Goal: Task Accomplishment & Management: Manage account settings

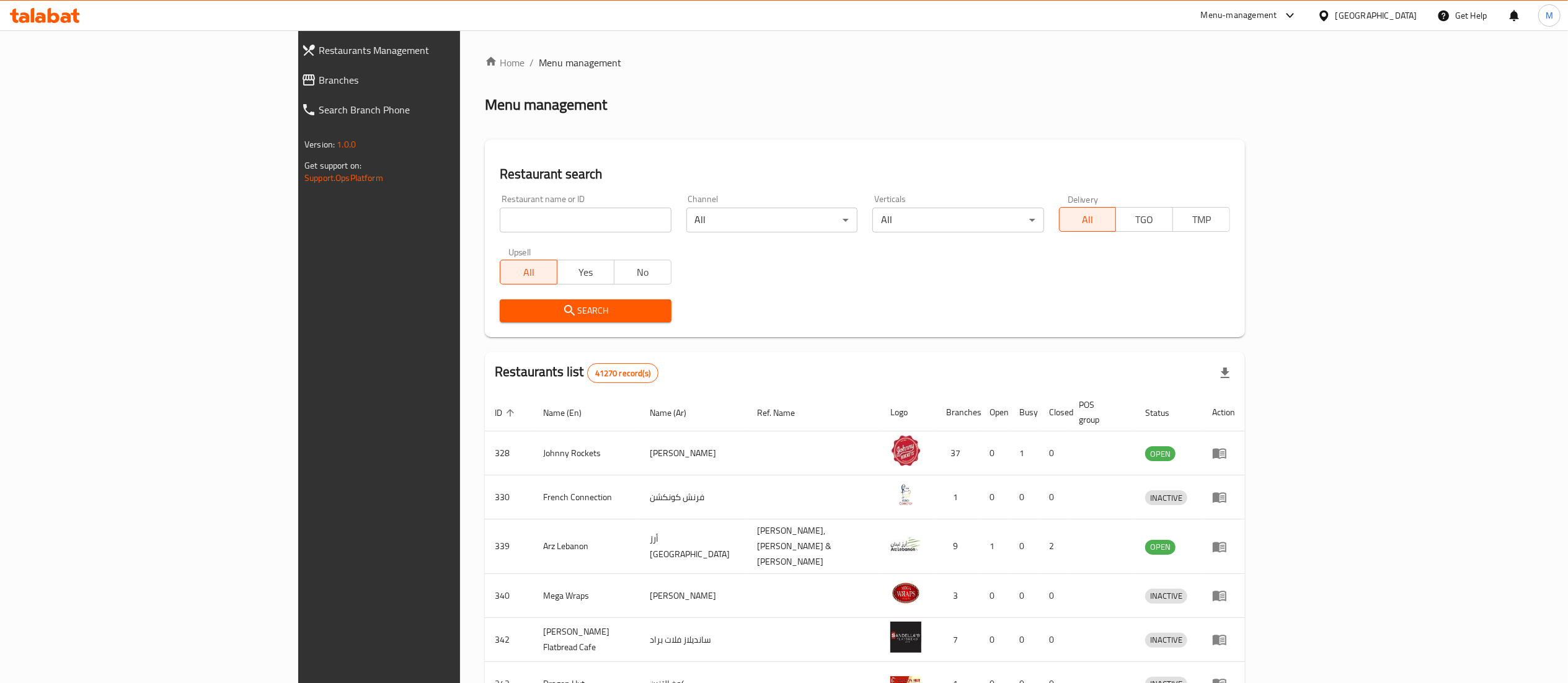
click at [500, 215] on input "search" at bounding box center [585, 220] width 171 height 25
type input "Al Mahashi restaurant"
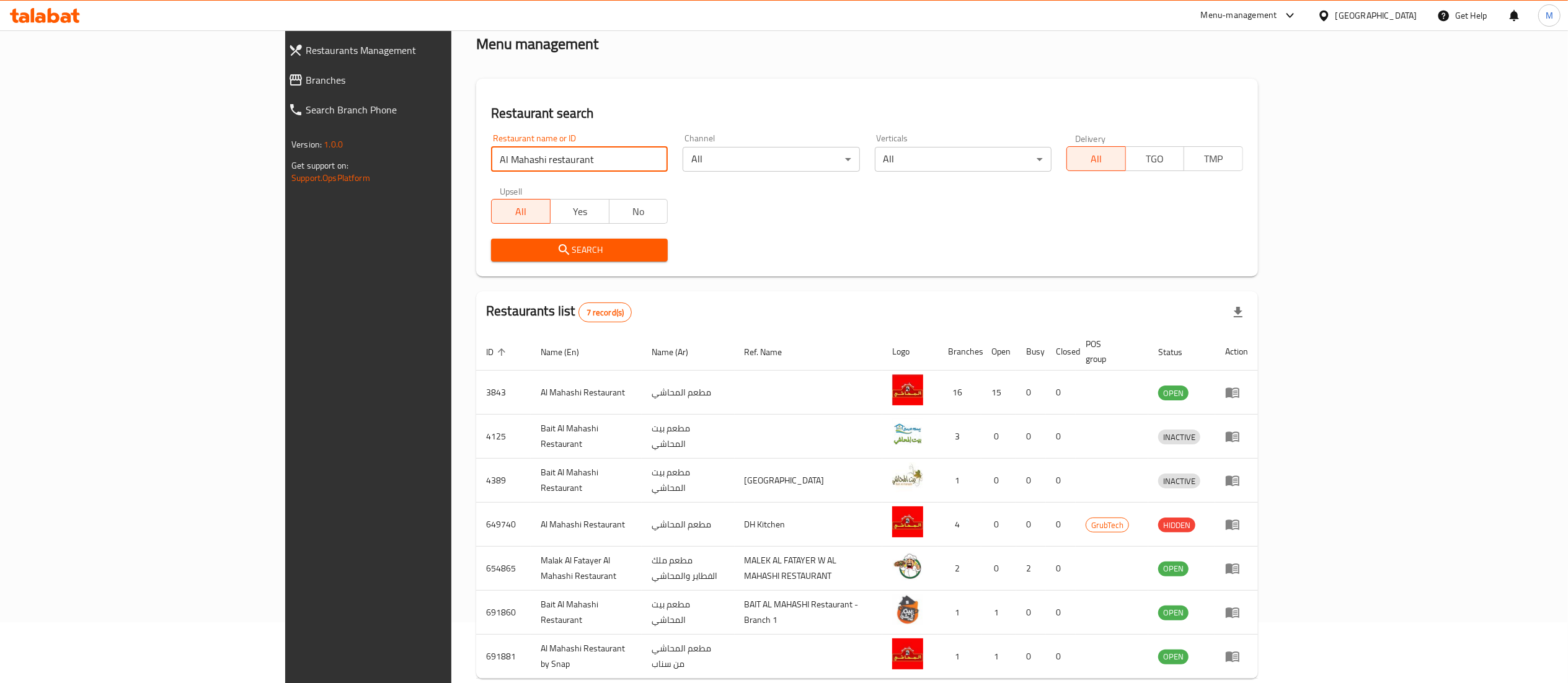
scroll to position [110, 0]
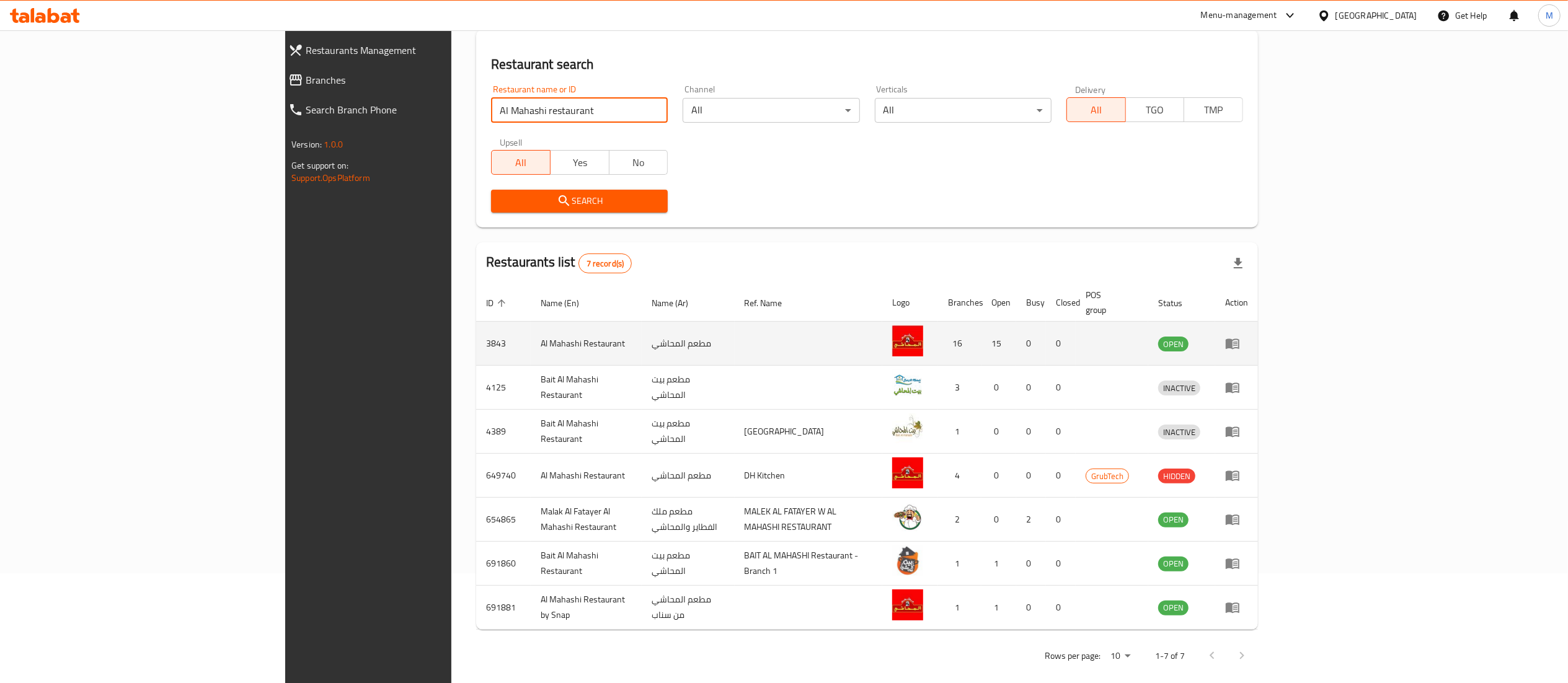
click at [1239, 339] on icon "enhanced table" at bounding box center [1232, 345] width 14 height 11
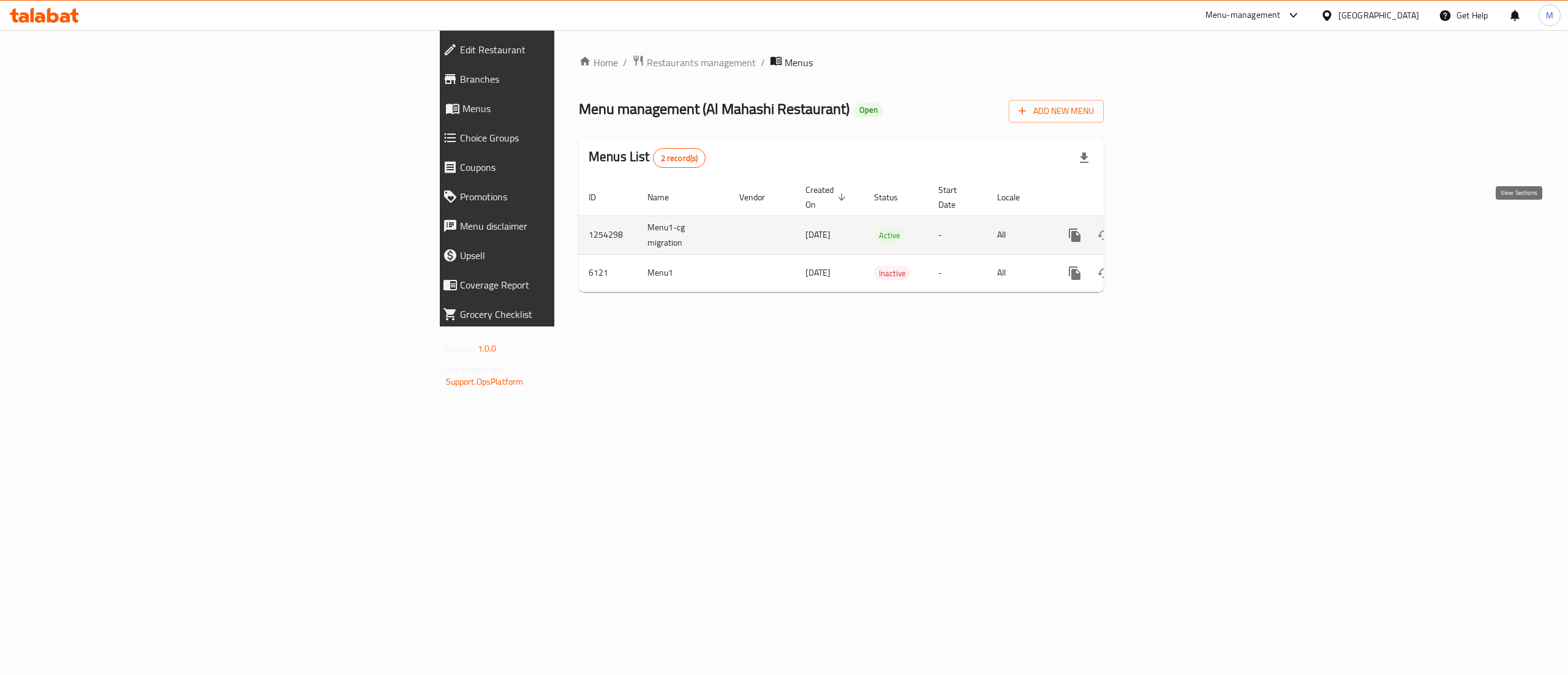
click at [1171, 228] on icon "enhanced table" at bounding box center [1163, 235] width 15 height 15
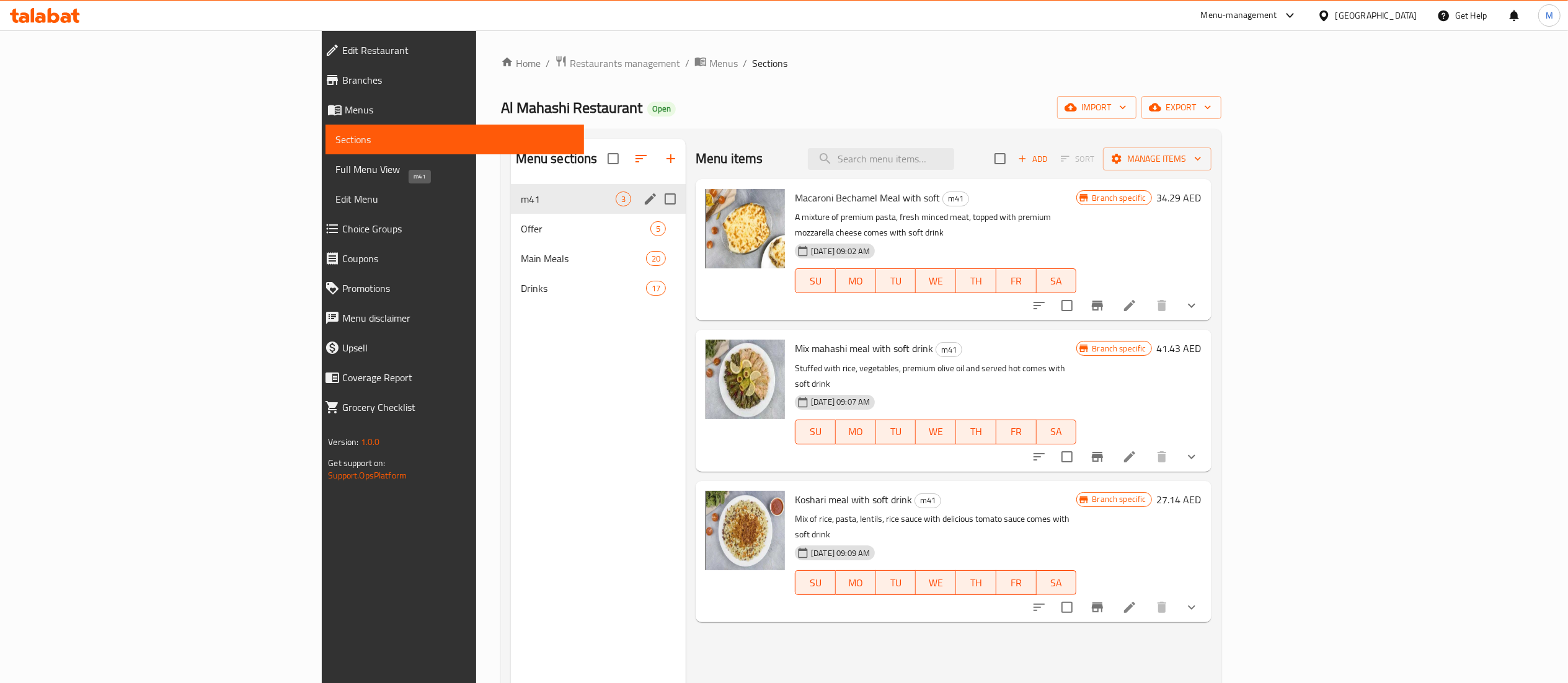
click at [521, 202] on span "m41" at bounding box center [568, 199] width 95 height 15
click at [521, 196] on span "m41" at bounding box center [568, 199] width 95 height 15
click at [643, 202] on icon "edit" at bounding box center [651, 199] width 15 height 15
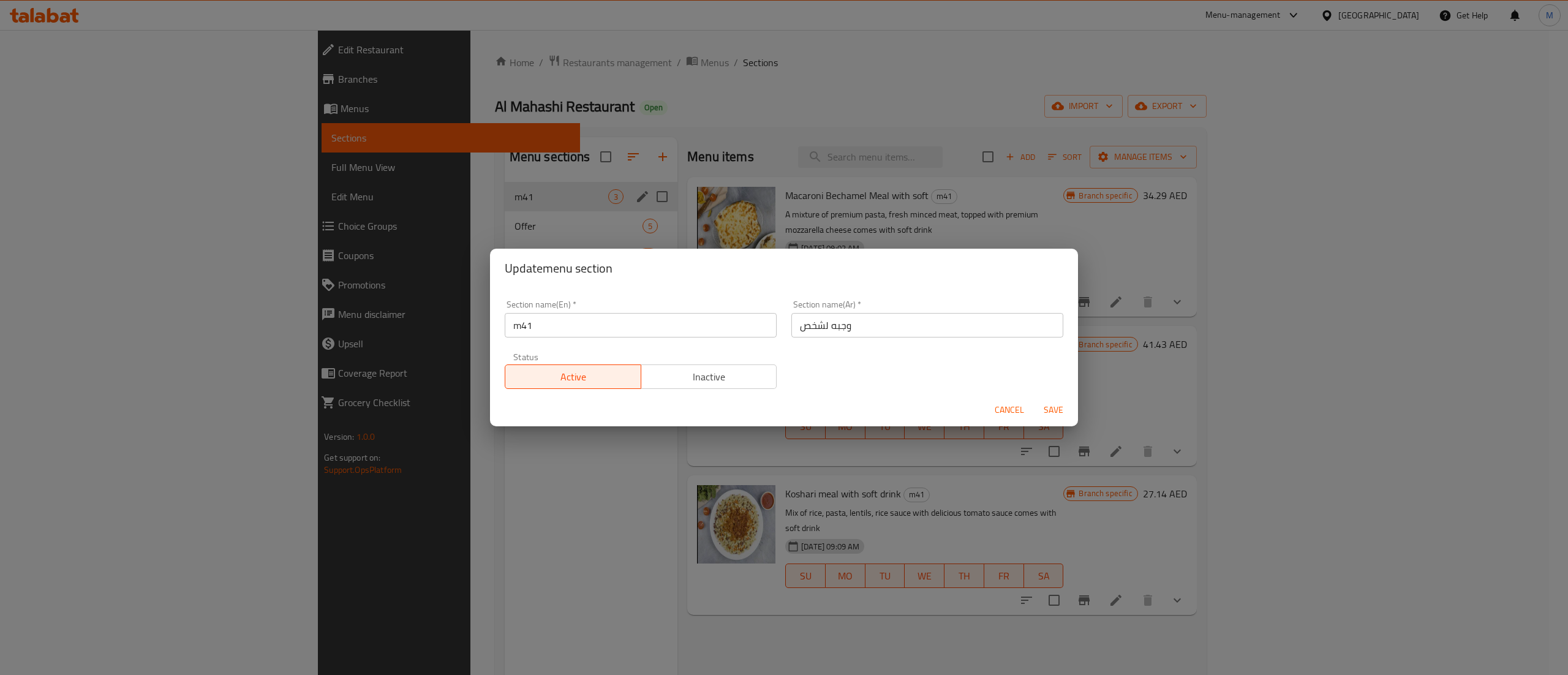
click at [1008, 406] on span "Cancel" at bounding box center [1010, 410] width 30 height 16
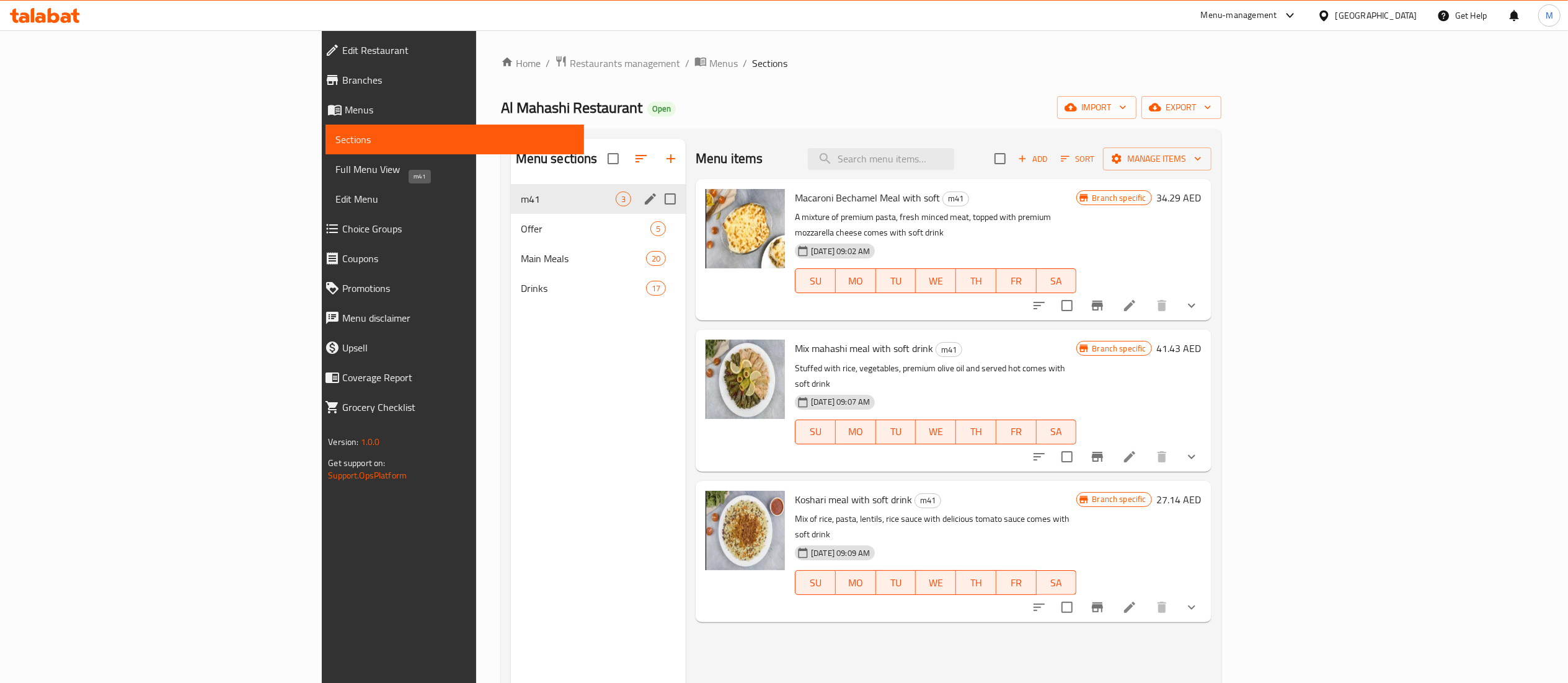
click at [521, 200] on span "m41" at bounding box center [568, 199] width 95 height 15
click at [645, 203] on icon "edit" at bounding box center [650, 199] width 11 height 11
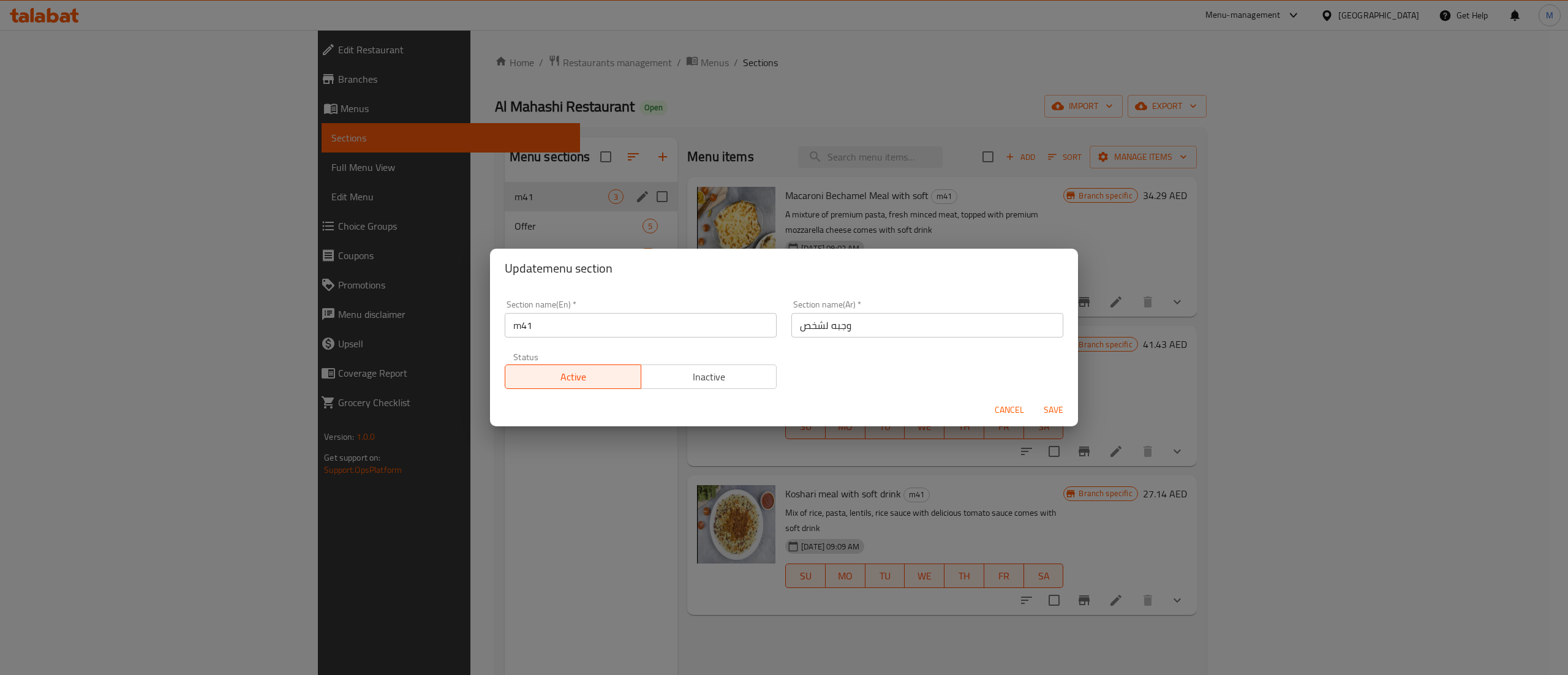
click at [741, 375] on span "Inactive" at bounding box center [709, 378] width 126 height 18
click at [1059, 409] on span "Save" at bounding box center [1053, 410] width 30 height 16
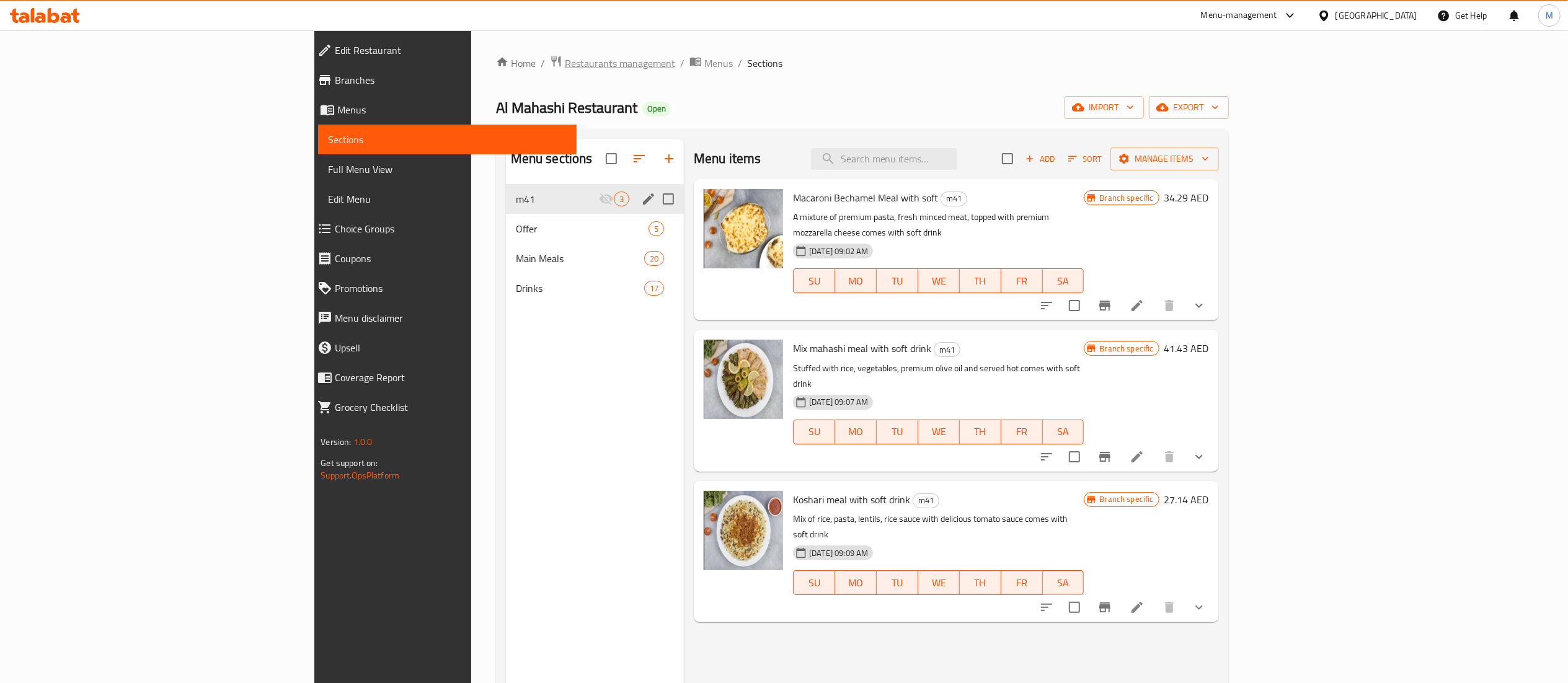
click at [565, 61] on span "Restaurants management" at bounding box center [620, 63] width 110 height 15
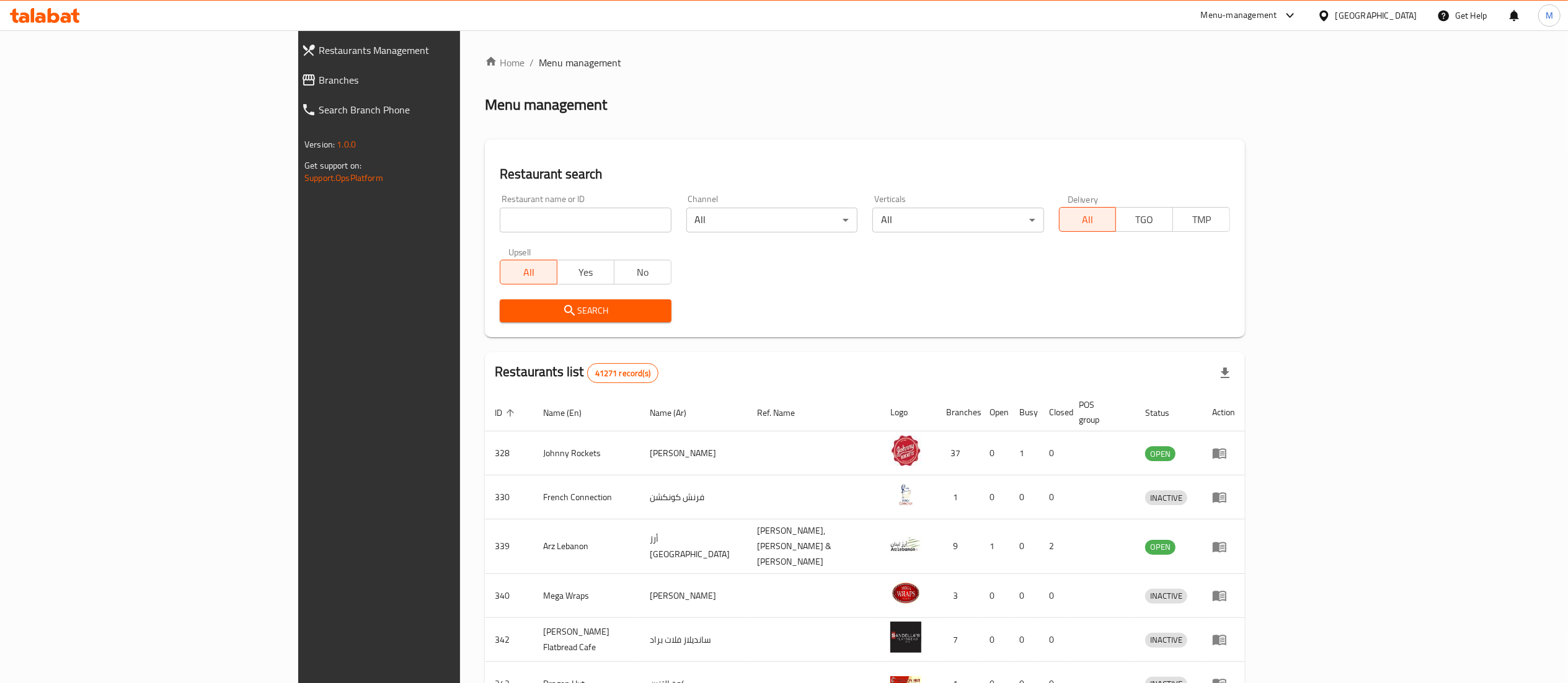
click at [500, 217] on input "search" at bounding box center [585, 220] width 171 height 25
click button "Search" at bounding box center [585, 311] width 171 height 23
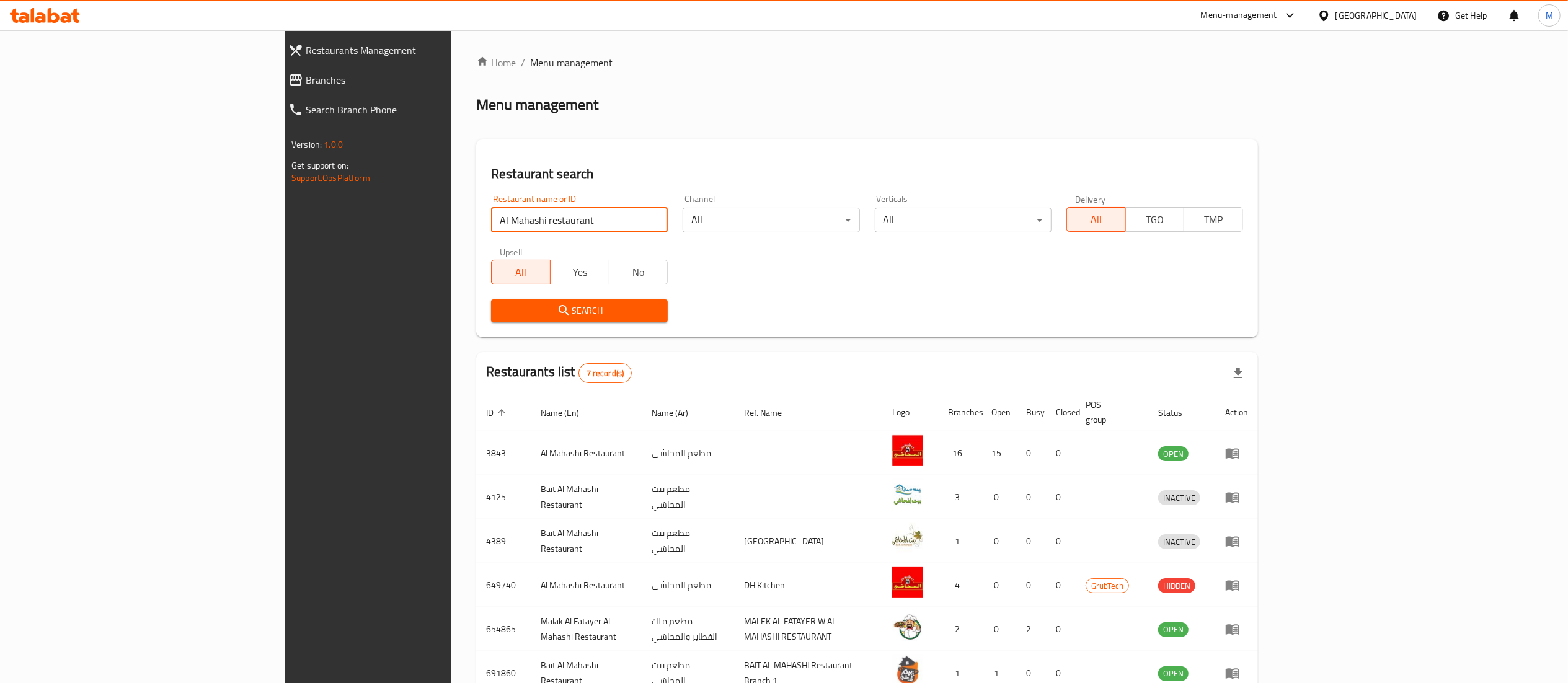
scroll to position [110, 0]
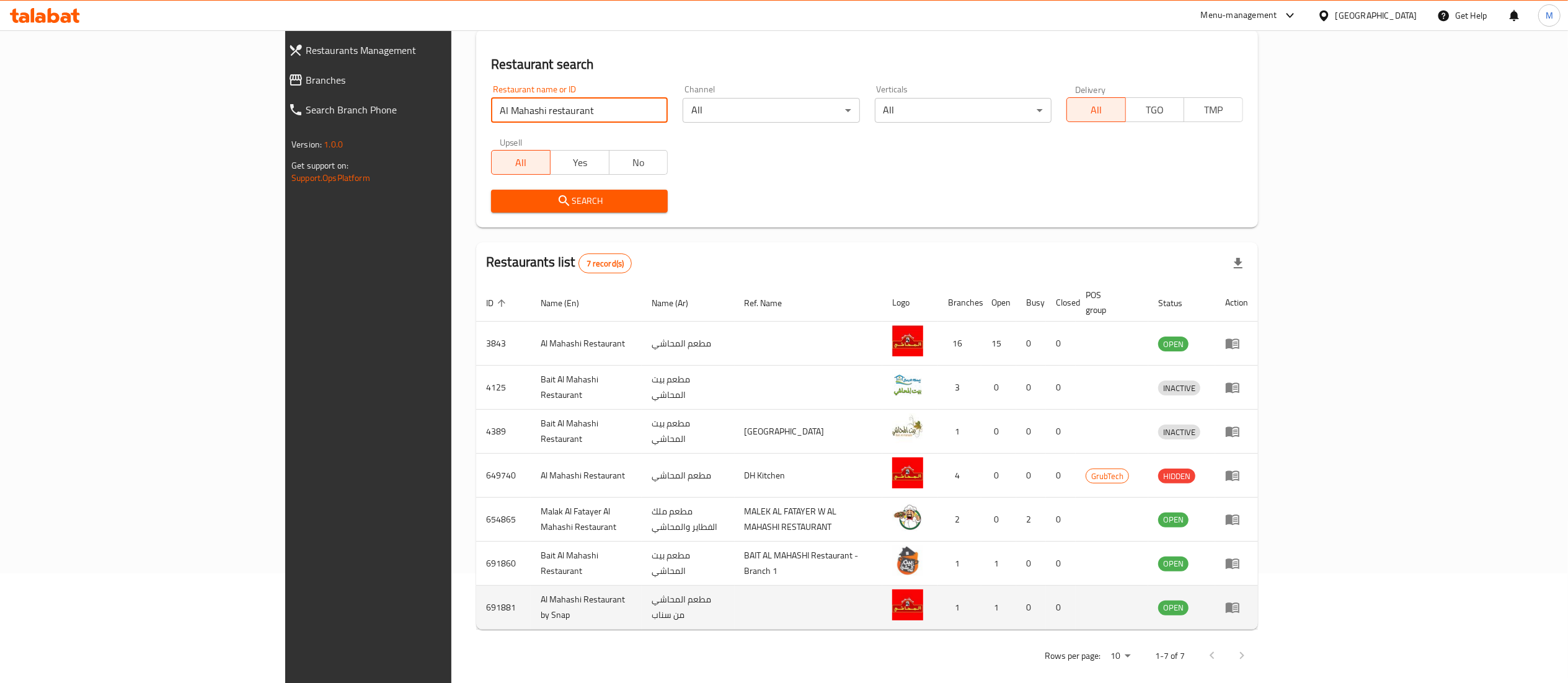
click at [476, 594] on td "691881" at bounding box center [503, 608] width 55 height 44
copy td "691881"
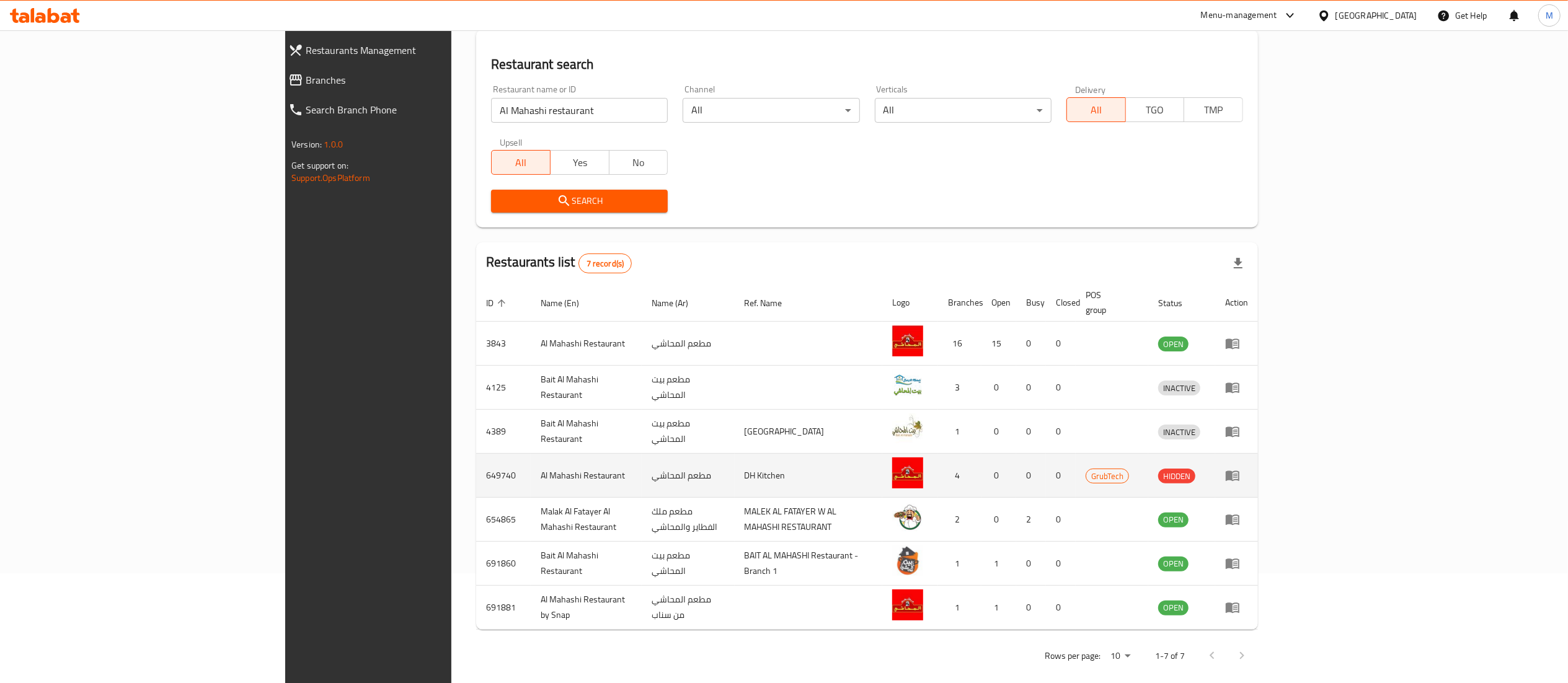
click at [476, 464] on td "649740" at bounding box center [503, 476] width 55 height 44
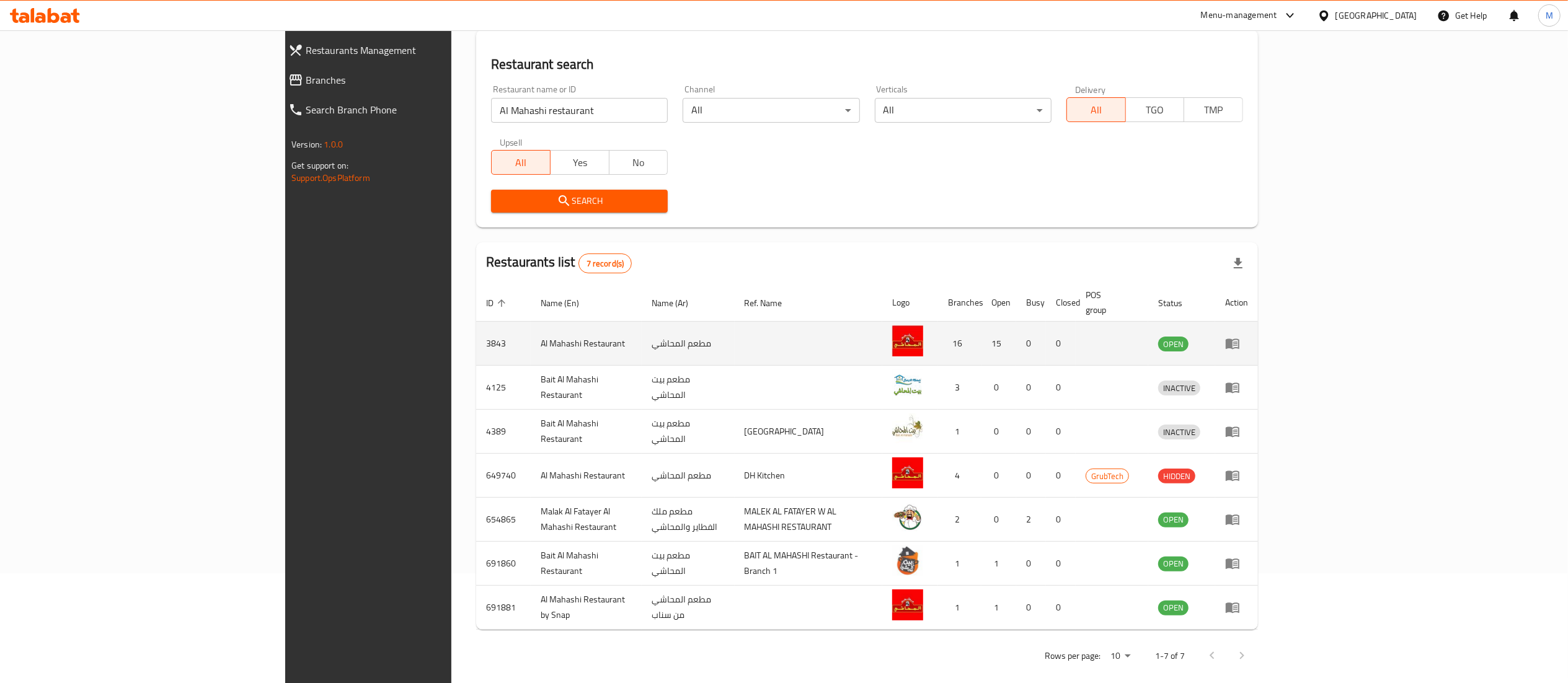
click at [476, 330] on td "3843" at bounding box center [503, 344] width 55 height 44
copy td "3843"
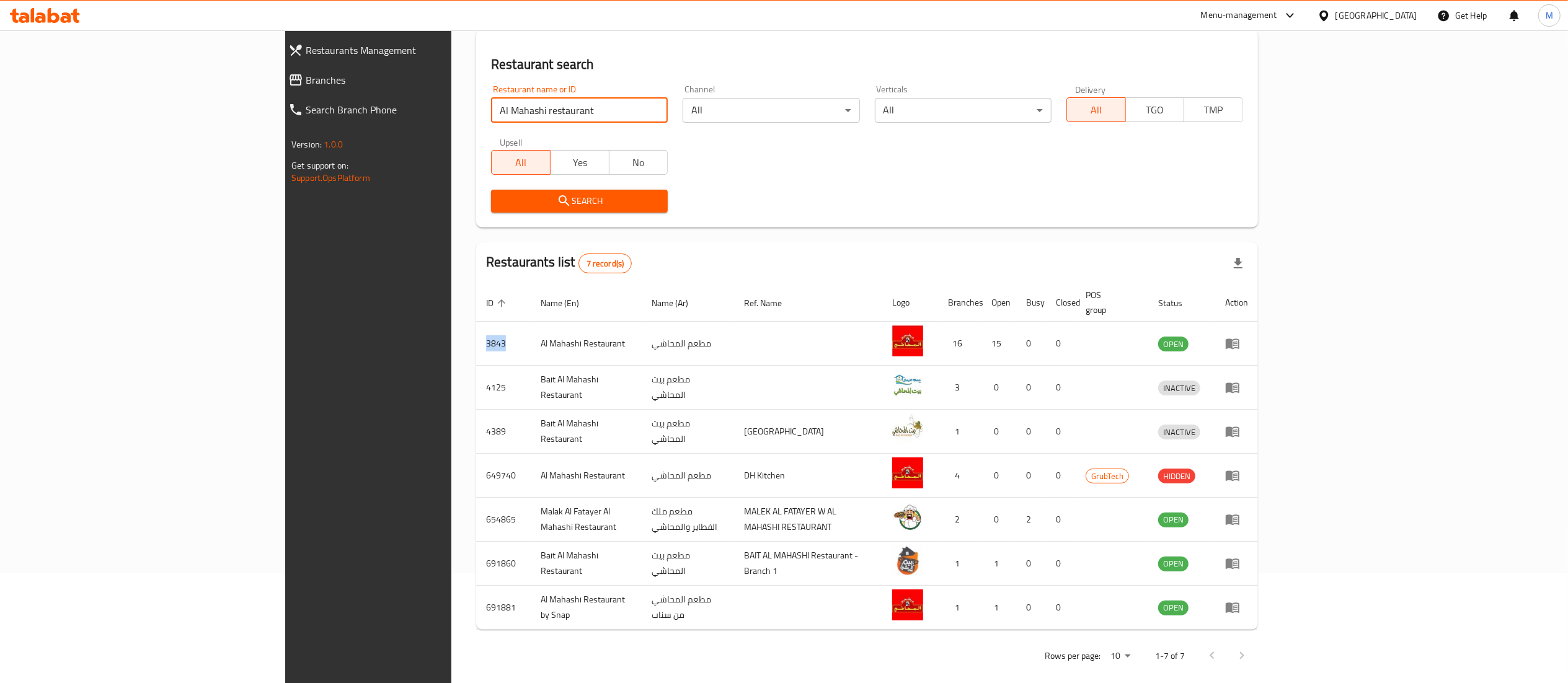
click at [491, 106] on input "Al Mahashi restaurant" at bounding box center [579, 110] width 176 height 25
type input "b"
type input "masmat baha"
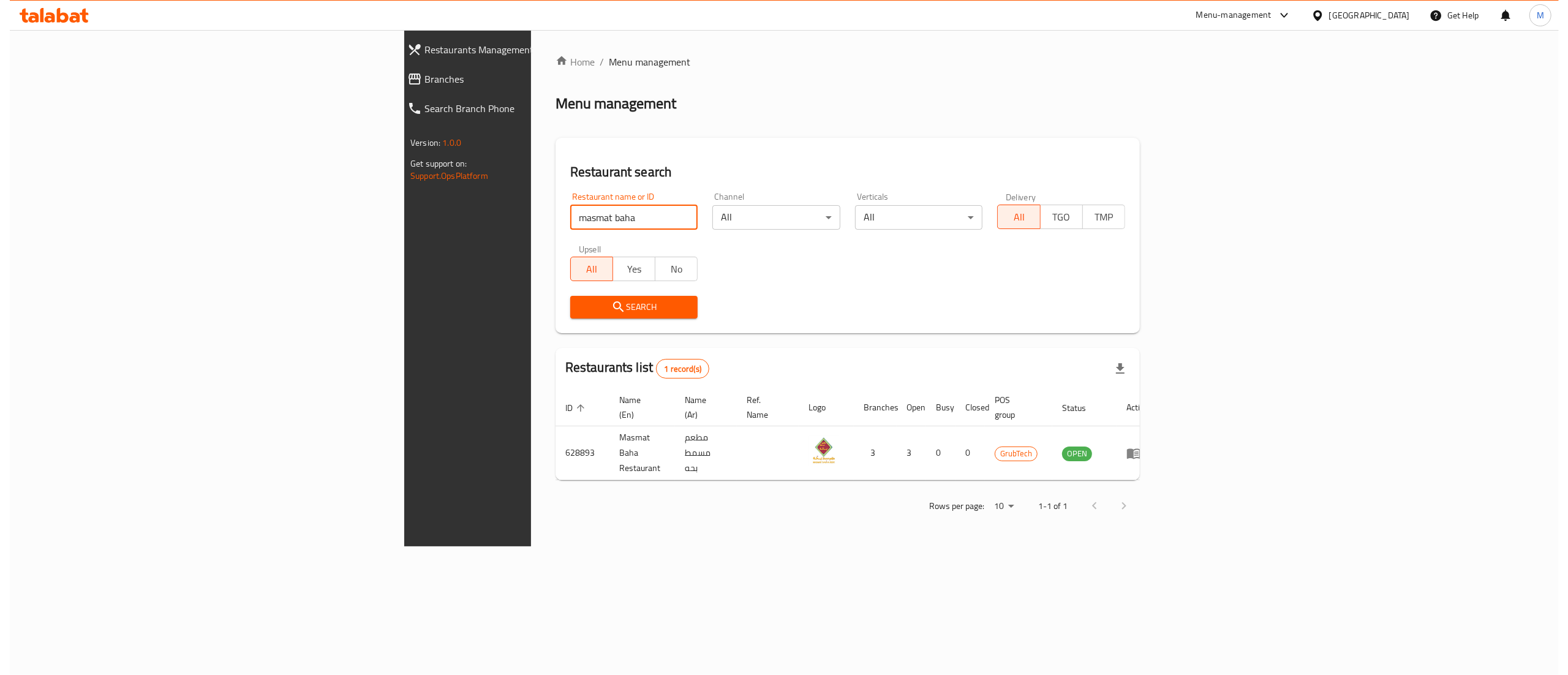
scroll to position [0, 0]
click at [1286, 17] on div at bounding box center [1293, 15] width 16 height 5
click at [1194, 139] on div "Restaurant-Management" at bounding box center [1177, 135] width 96 height 13
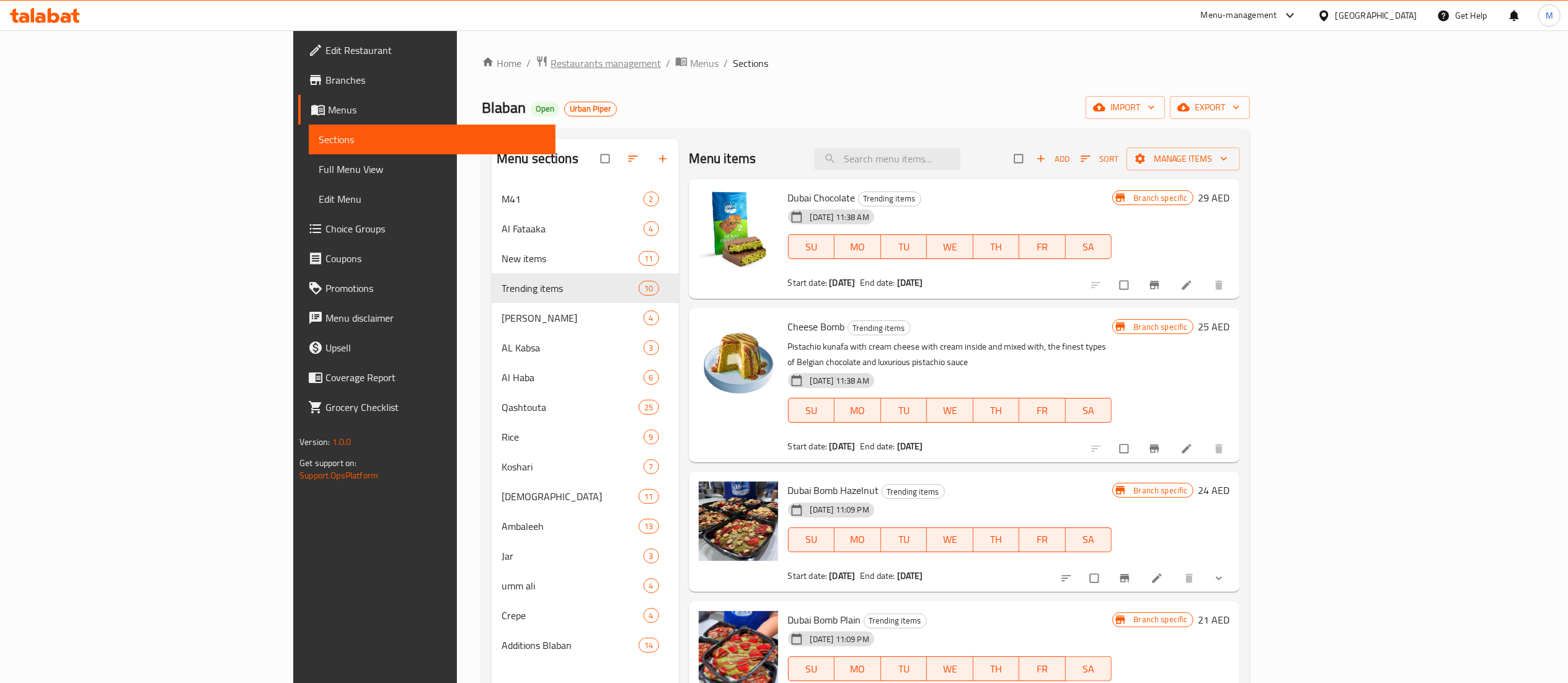
drag, startPoint x: 0, startPoint y: 0, endPoint x: 451, endPoint y: 57, distance: 454.6
click at [551, 57] on span "Restaurants management" at bounding box center [606, 63] width 110 height 15
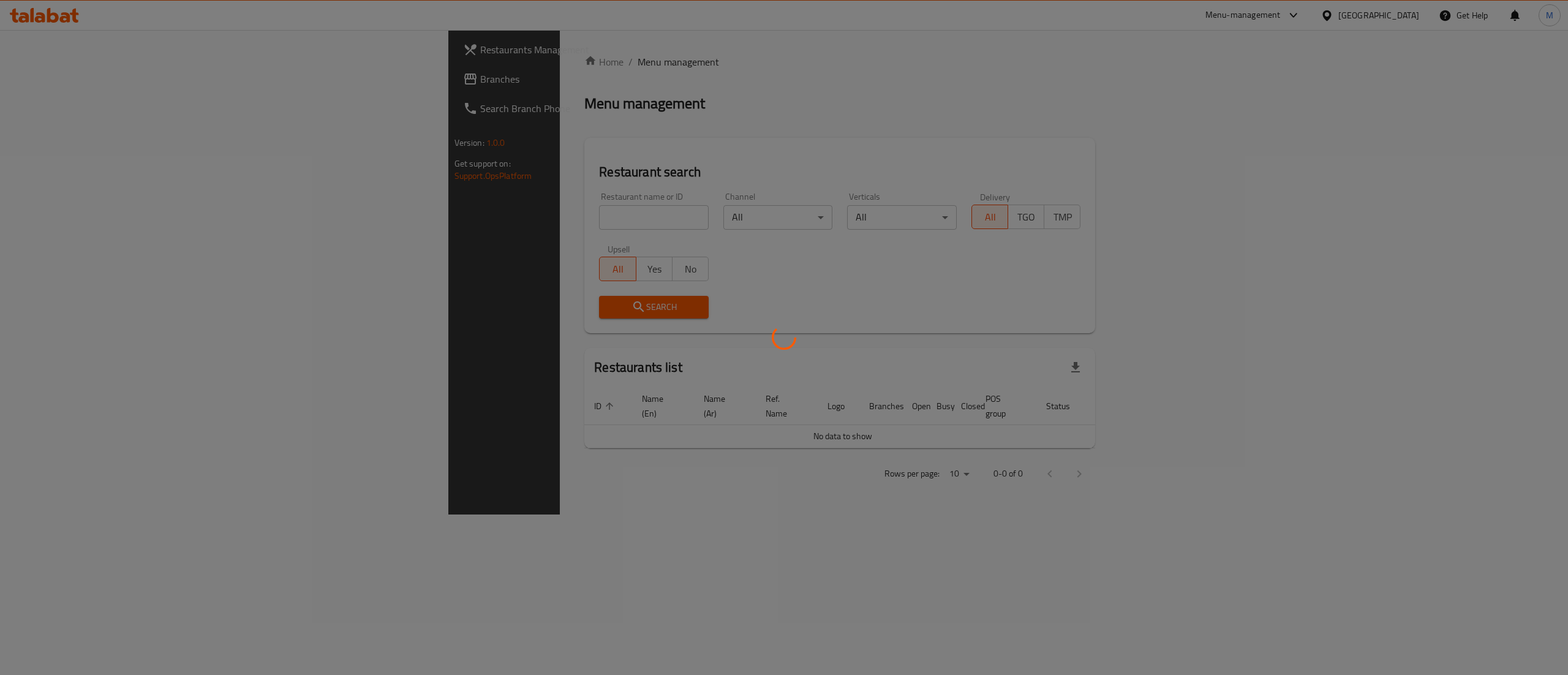
click at [383, 220] on div at bounding box center [784, 338] width 1568 height 675
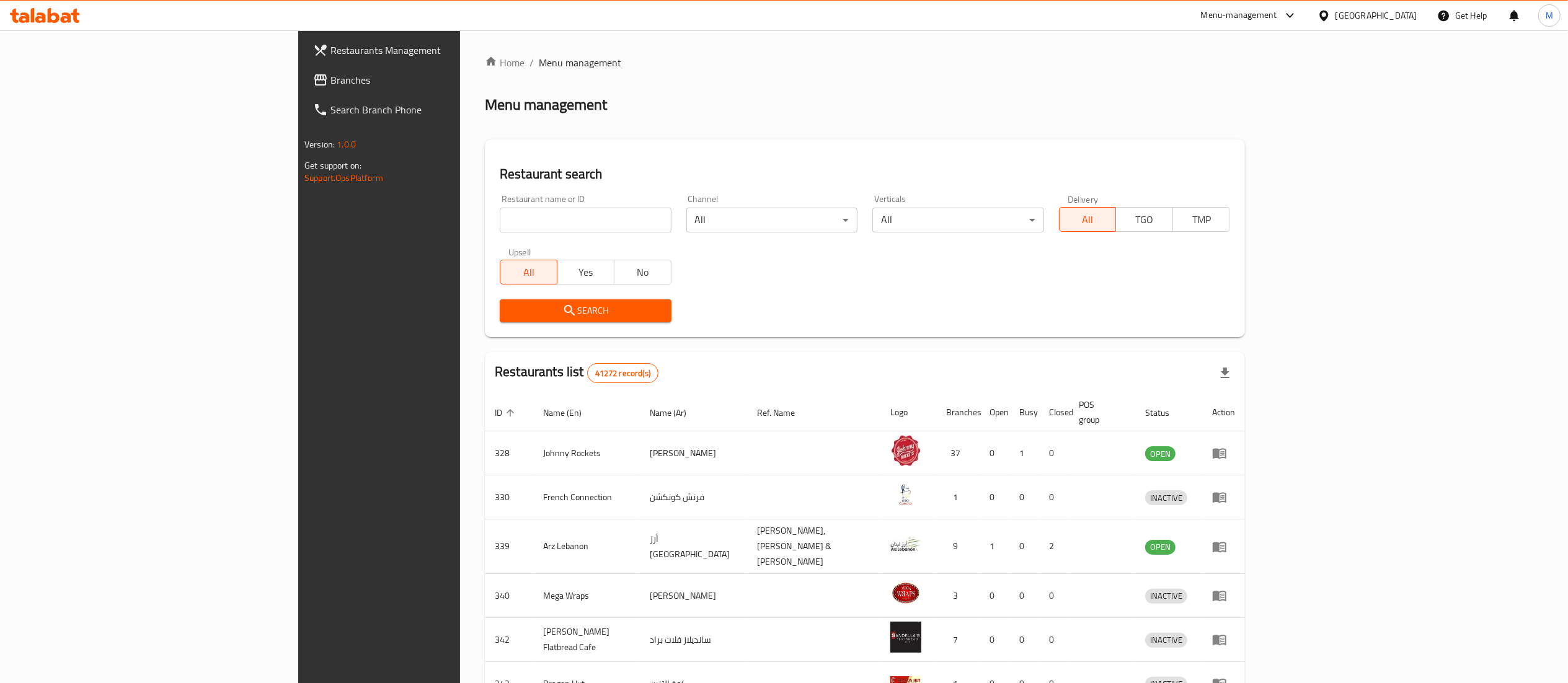
click at [500, 226] on input "search" at bounding box center [585, 220] width 171 height 25
type input "POPE"
click button "Search" at bounding box center [585, 311] width 171 height 23
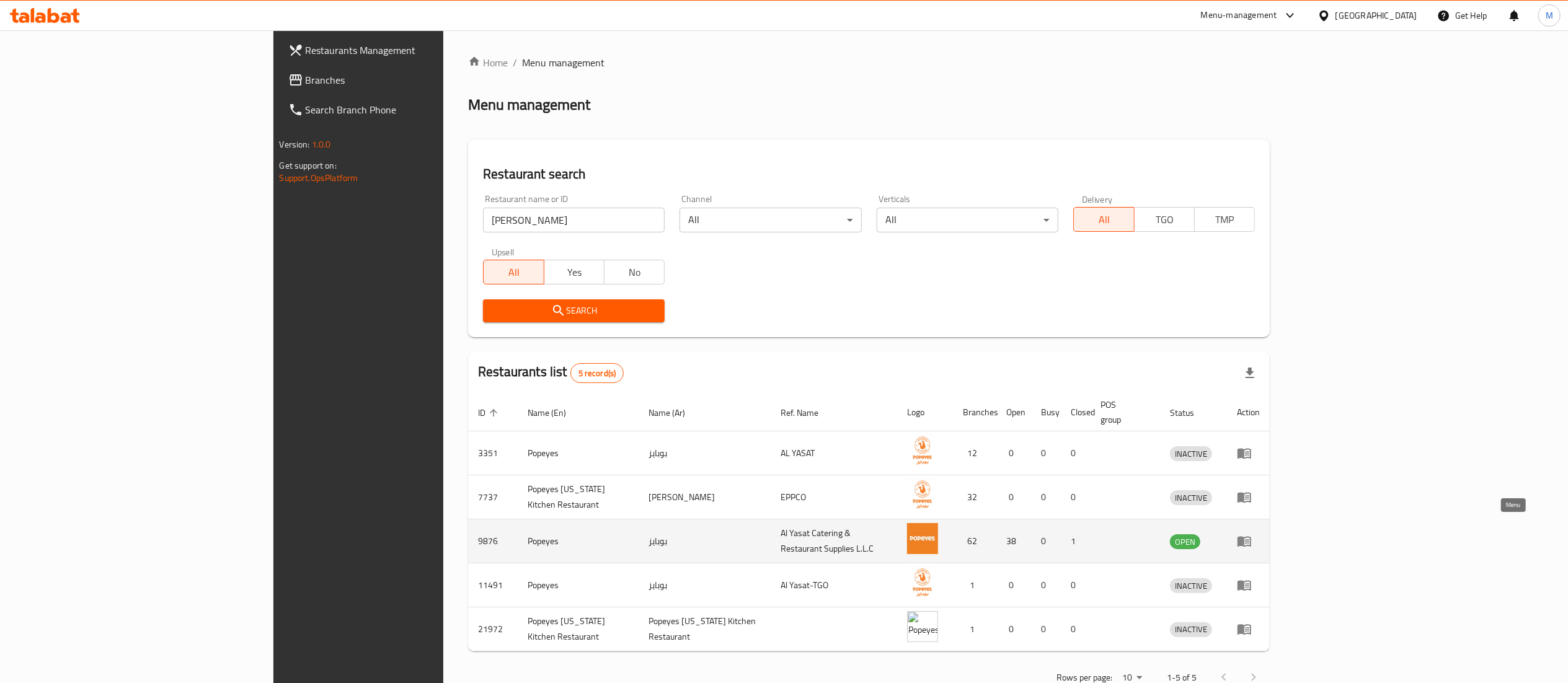
click at [1250, 540] on icon "enhanced table" at bounding box center [1247, 542] width 5 height 5
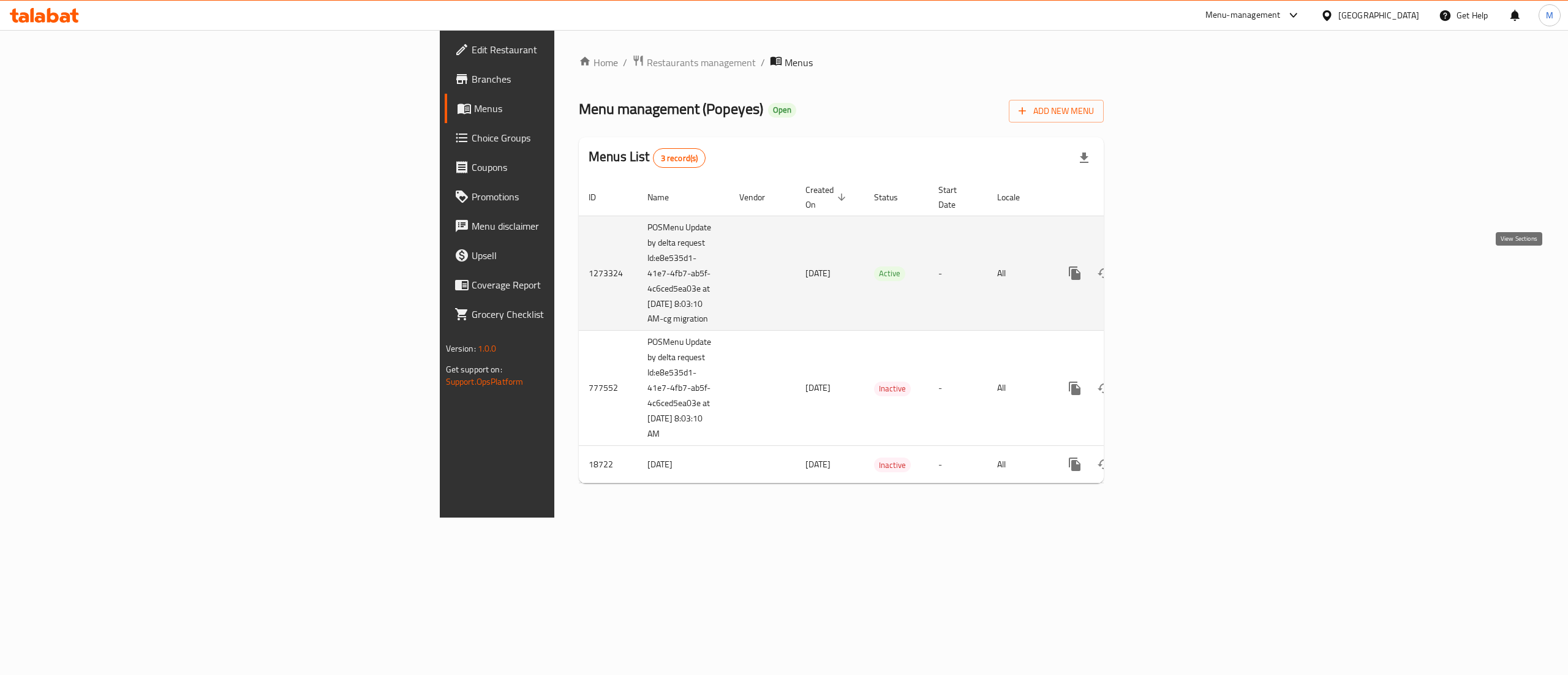
click at [1178, 259] on link "enhanced table" at bounding box center [1163, 274] width 30 height 30
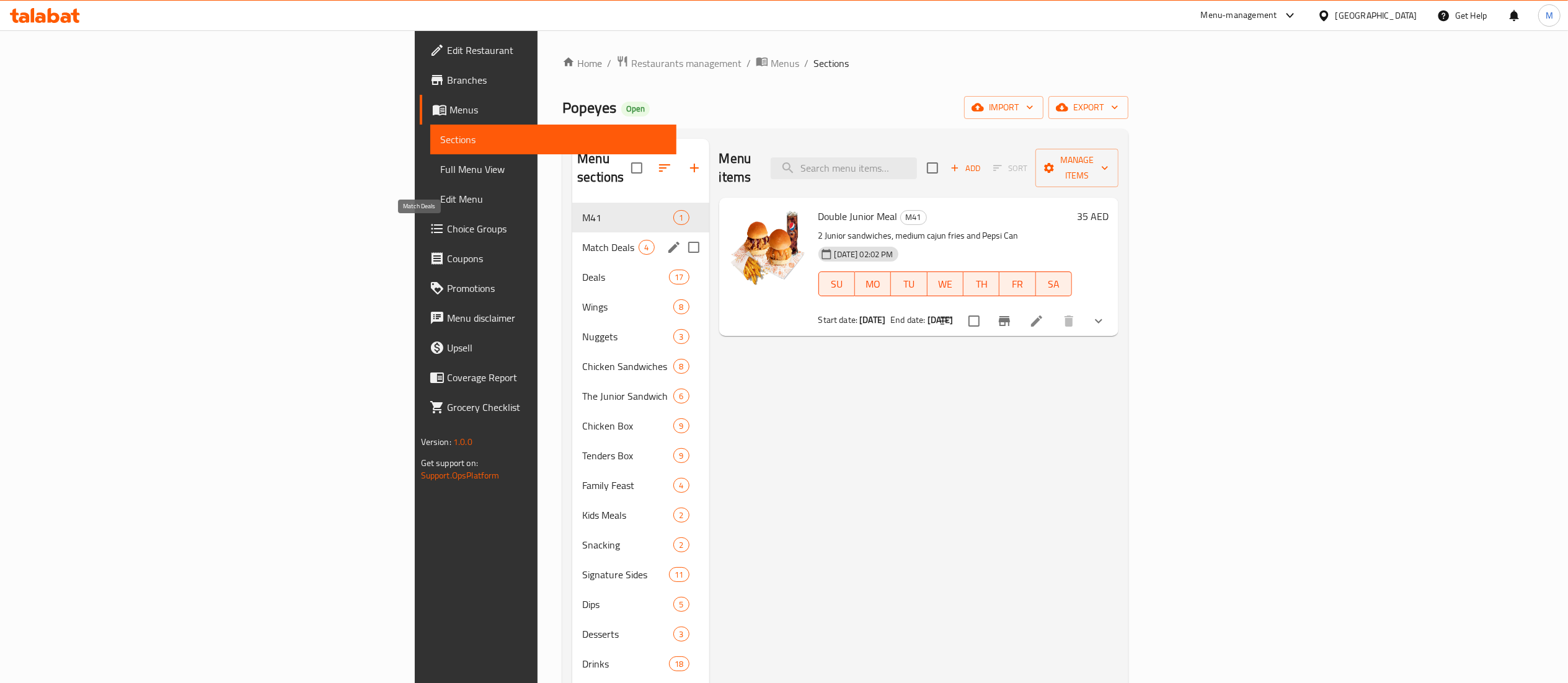
click at [582, 240] on span "Match Deals" at bounding box center [610, 248] width 56 height 15
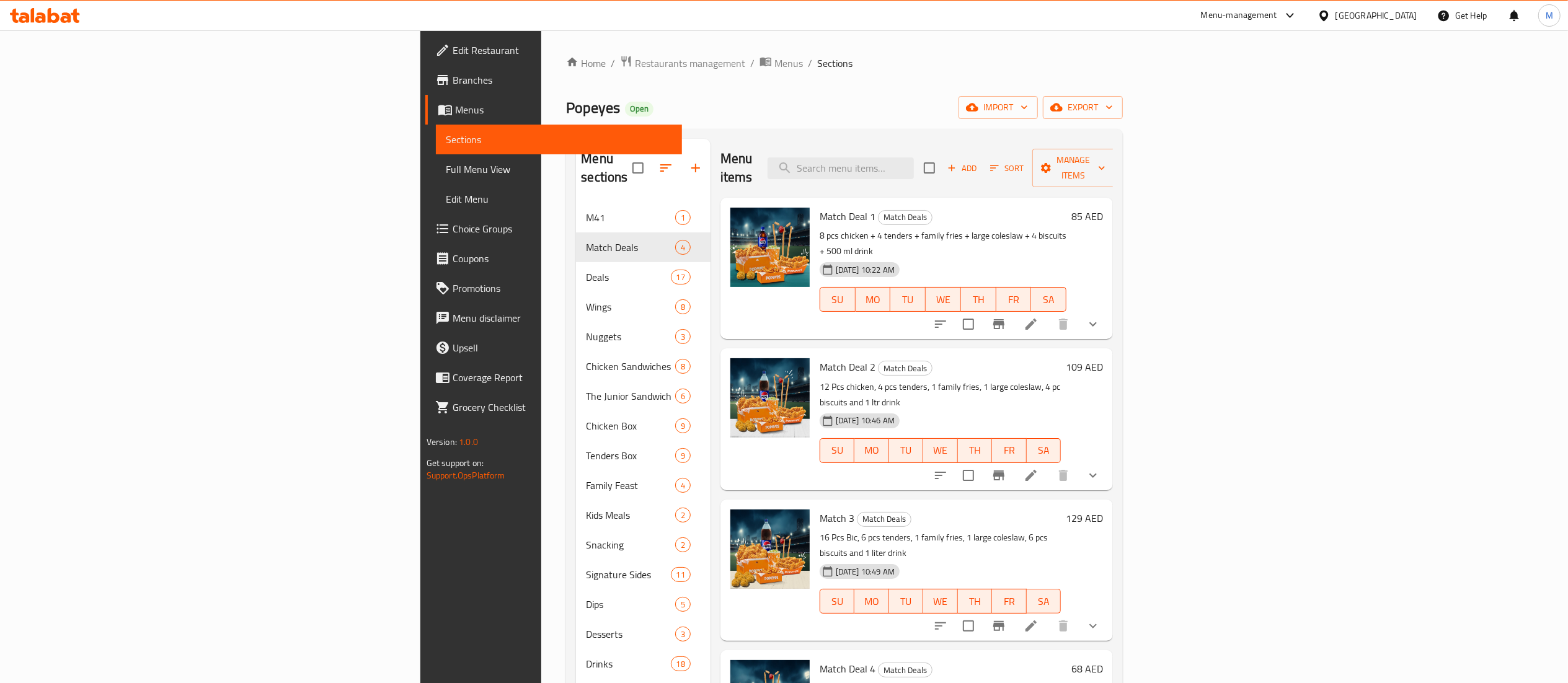
scroll to position [124, 0]
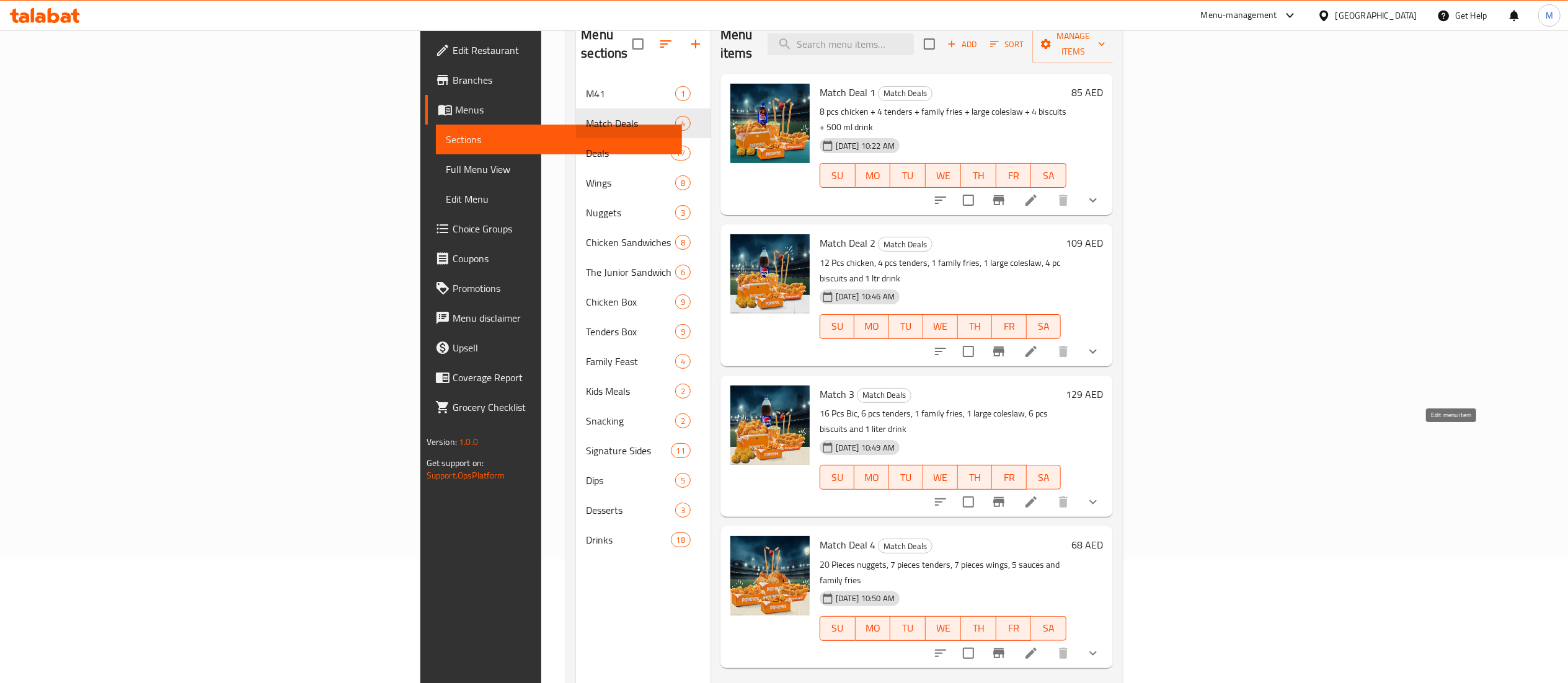
click at [1039, 495] on icon at bounding box center [1031, 502] width 15 height 15
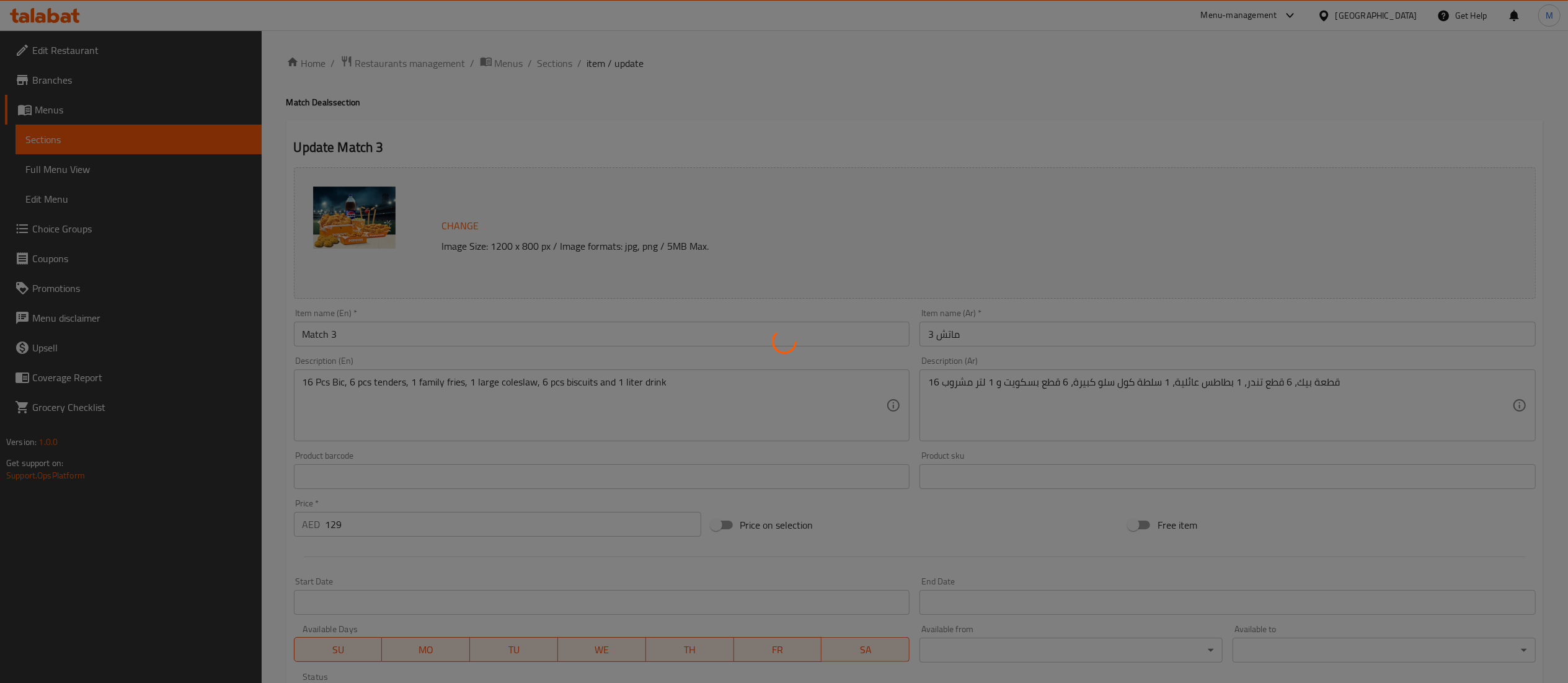
type input "اختيار النكهة"
type input "1"
type input "خيار البطاطس المقلية العائلية"
type input "1"
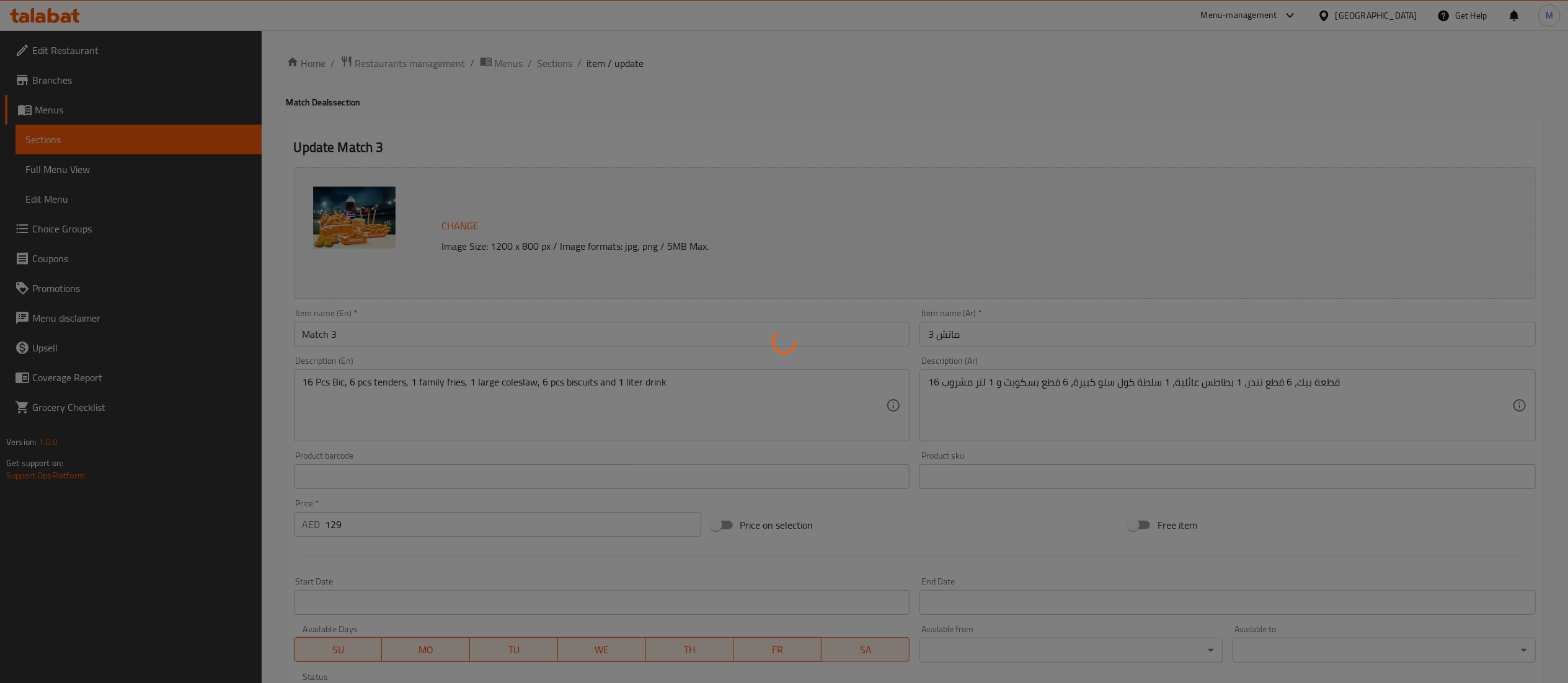
type input "1"
type input "إختيار المشروب"
type input "1"
type input "مخبز"
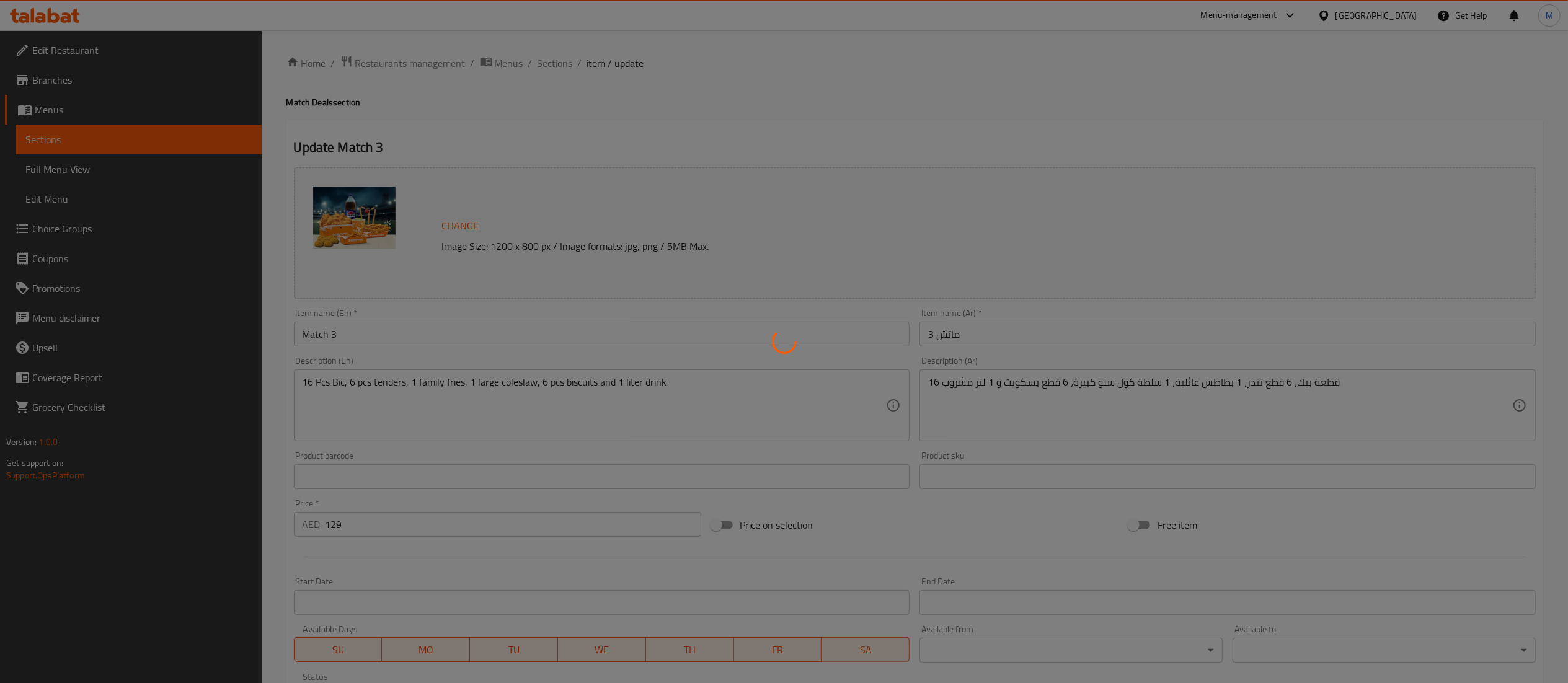
type input "1"
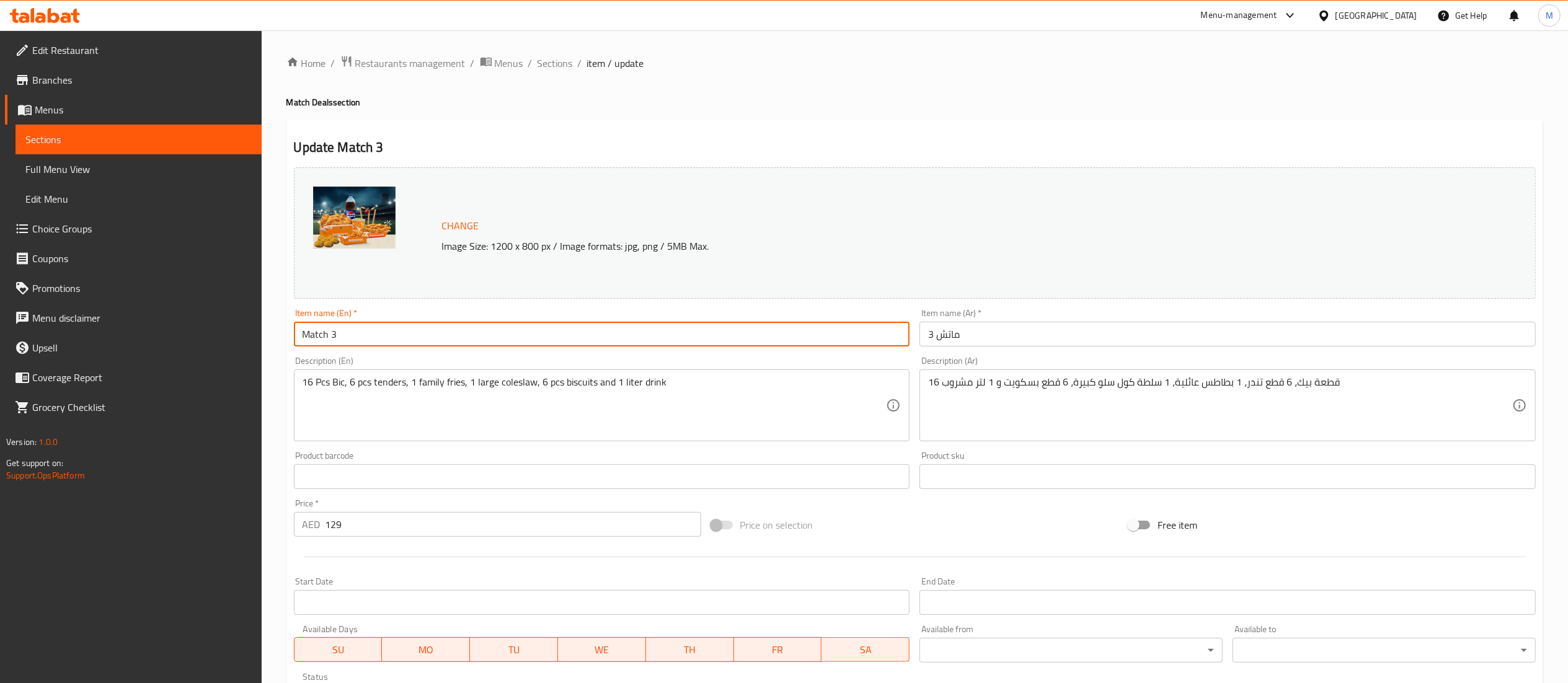
click at [330, 342] on input "Match 3" at bounding box center [602, 334] width 616 height 25
click at [752, 84] on div "Home / Restaurants management / Menus / Sections / item / update Match Deals se…" at bounding box center [915, 549] width 1257 height 987
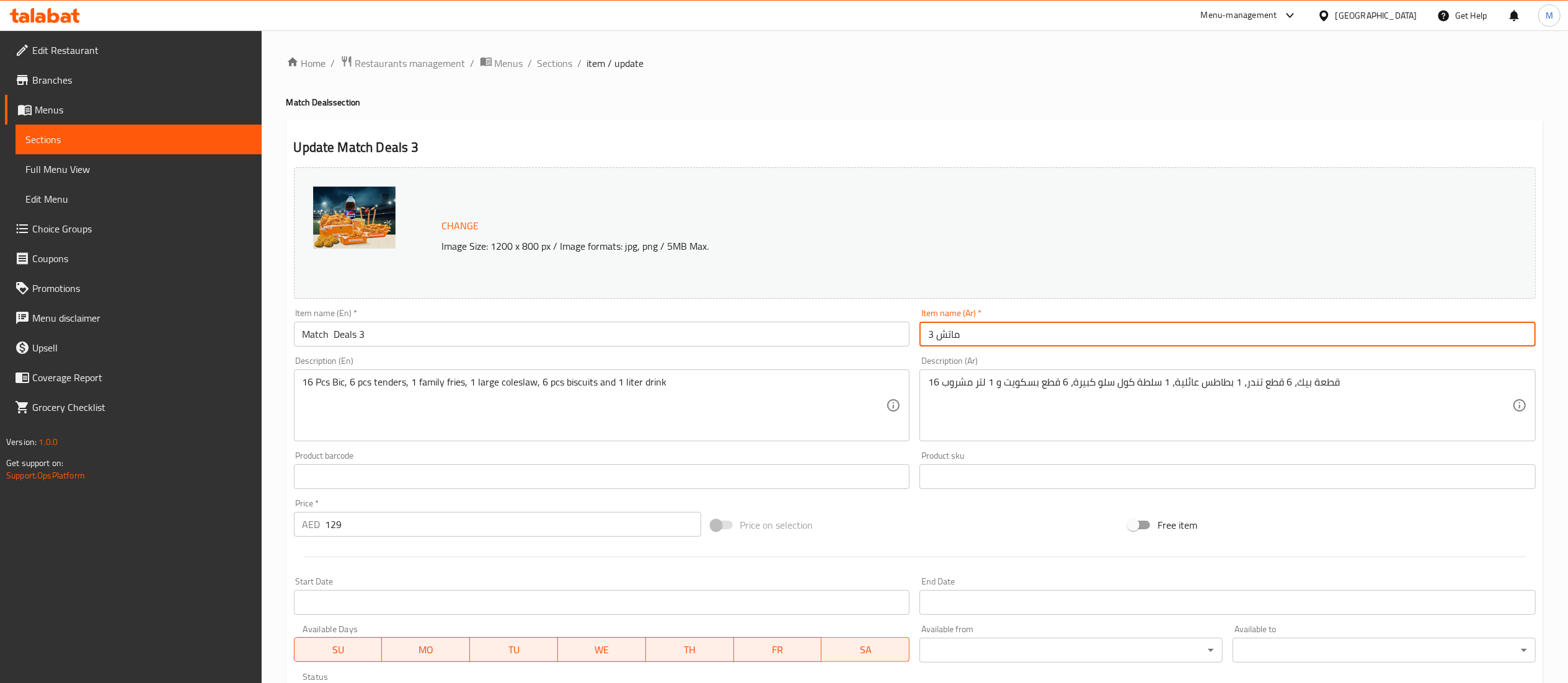
click at [936, 337] on input "ماتش 3" at bounding box center [1227, 334] width 616 height 25
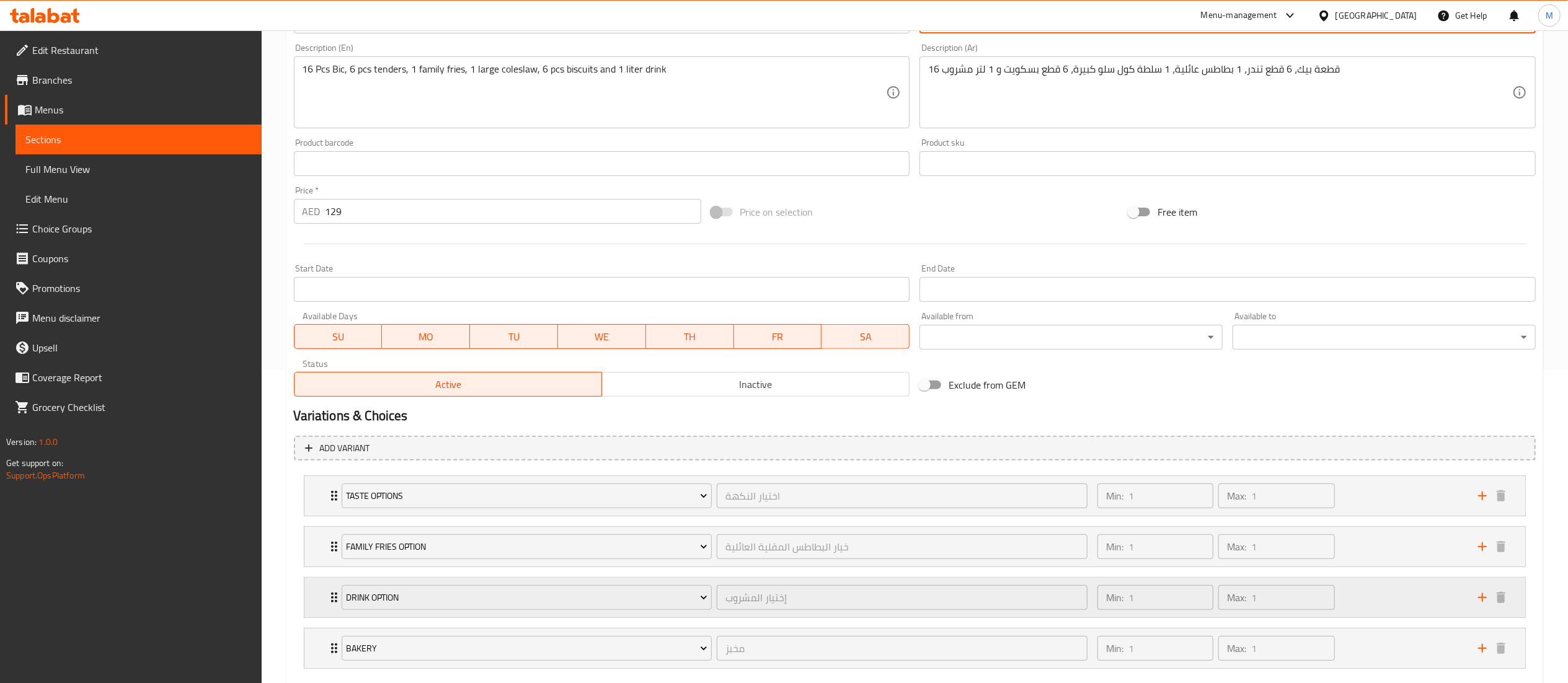
scroll to position [386, 0]
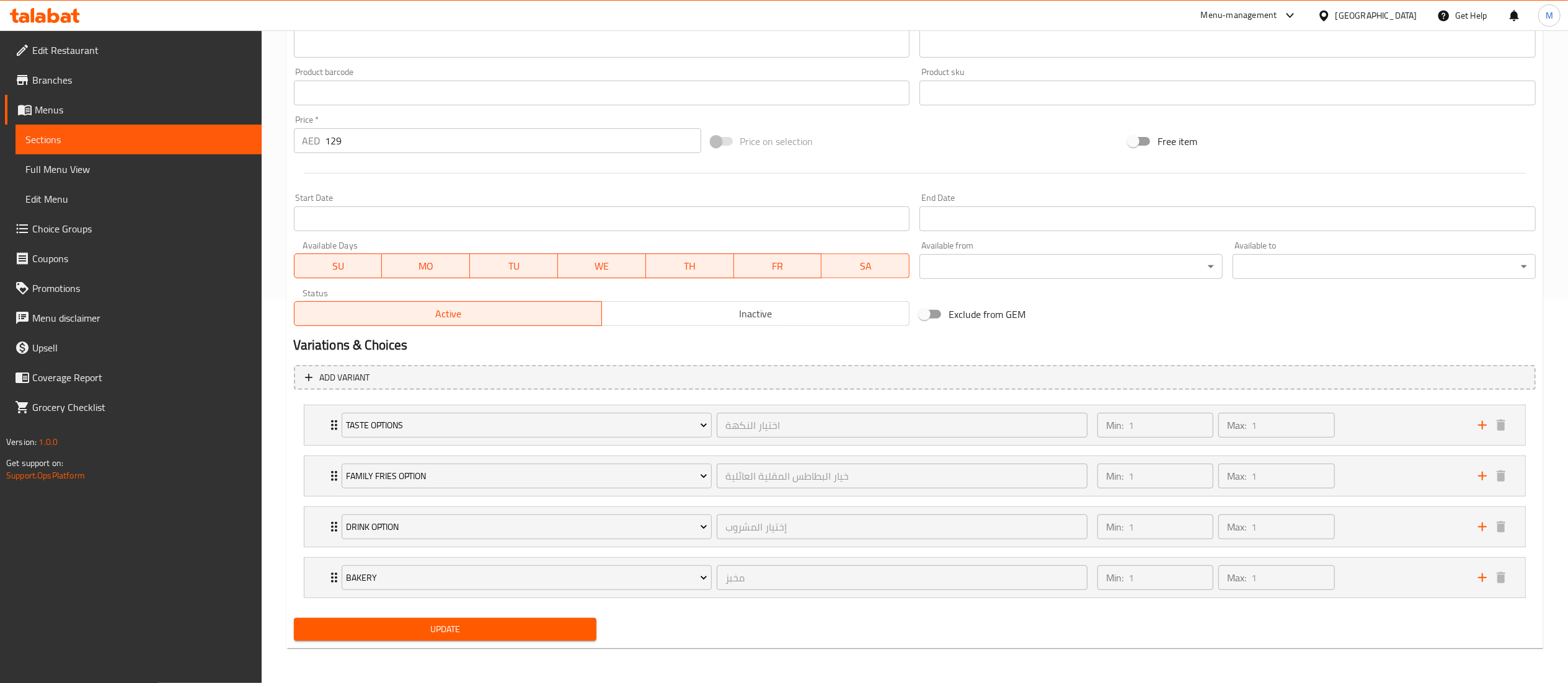
click at [552, 625] on span "Update" at bounding box center [446, 630] width 284 height 16
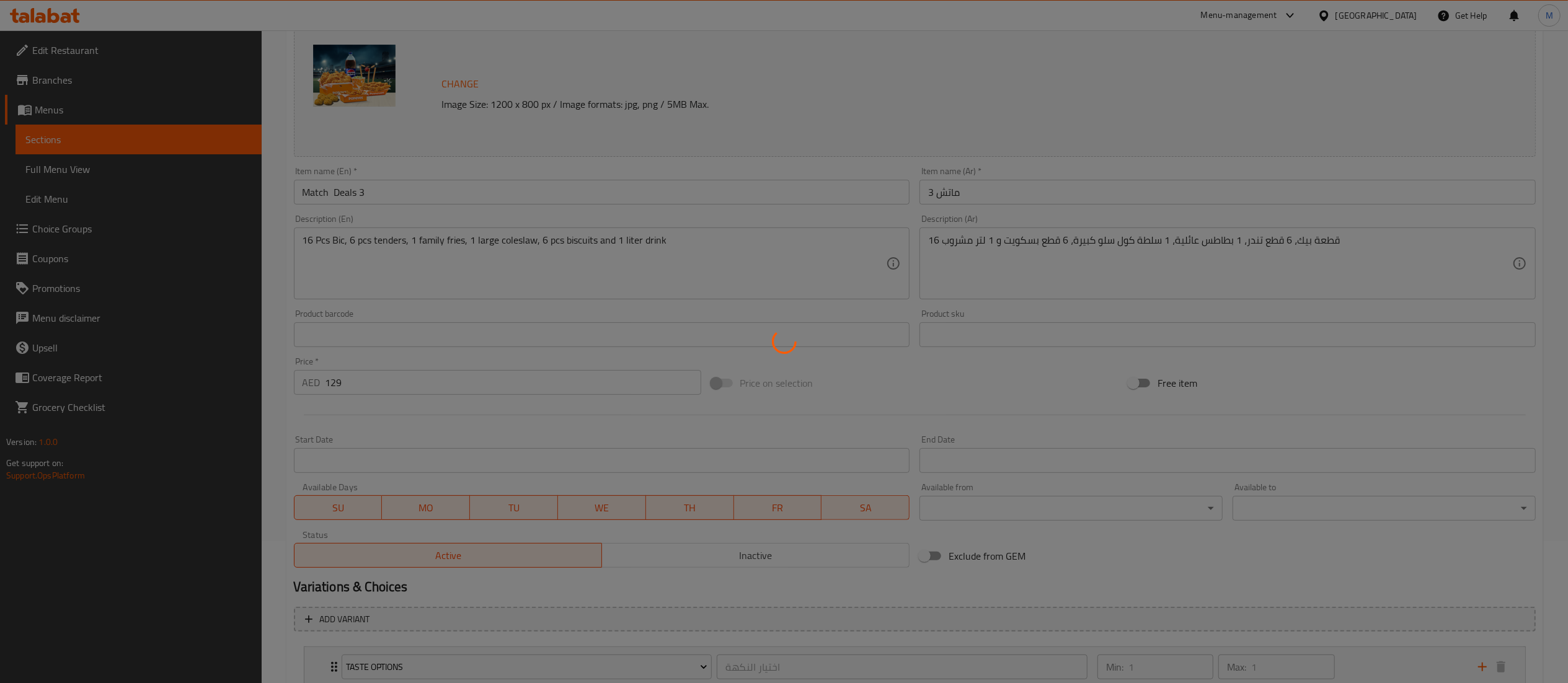
scroll to position [0, 0]
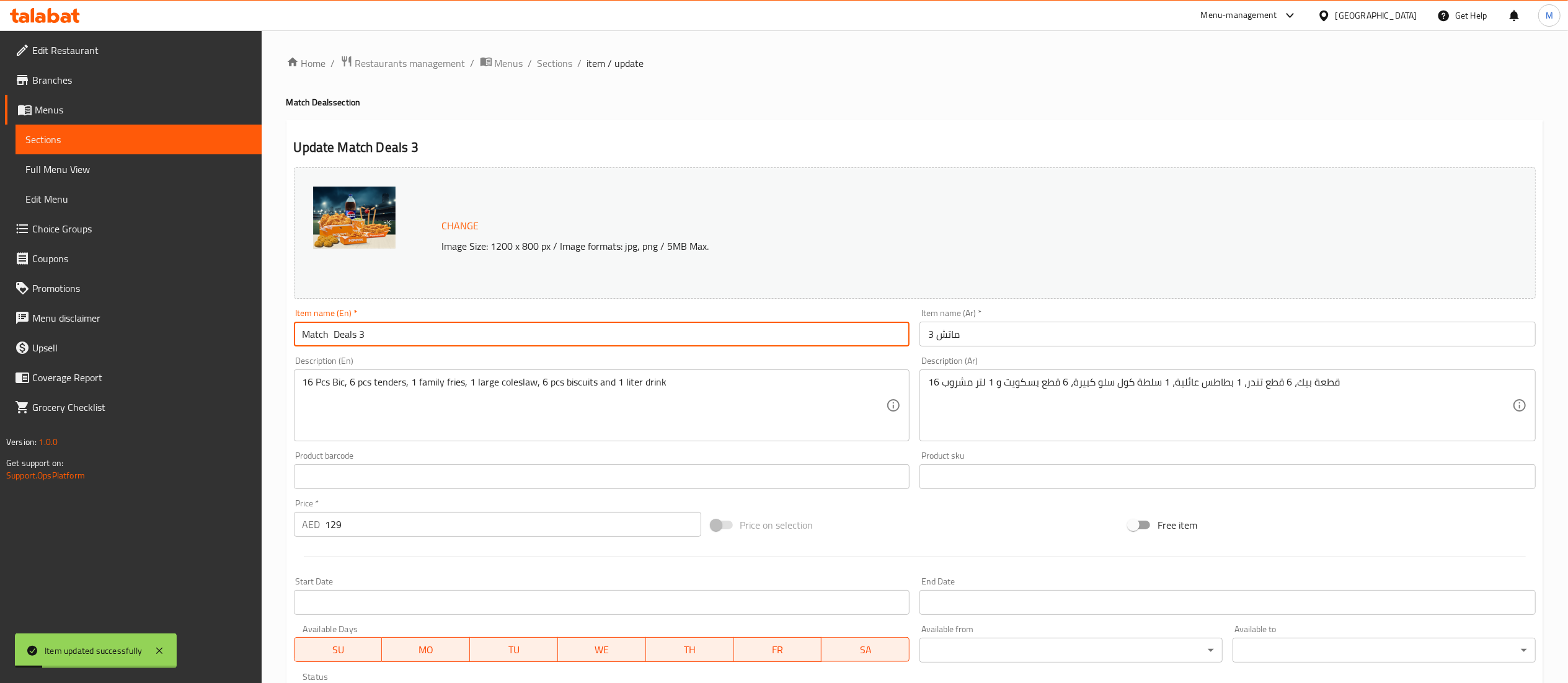
click at [333, 337] on input "Match Deals 3" at bounding box center [602, 334] width 616 height 25
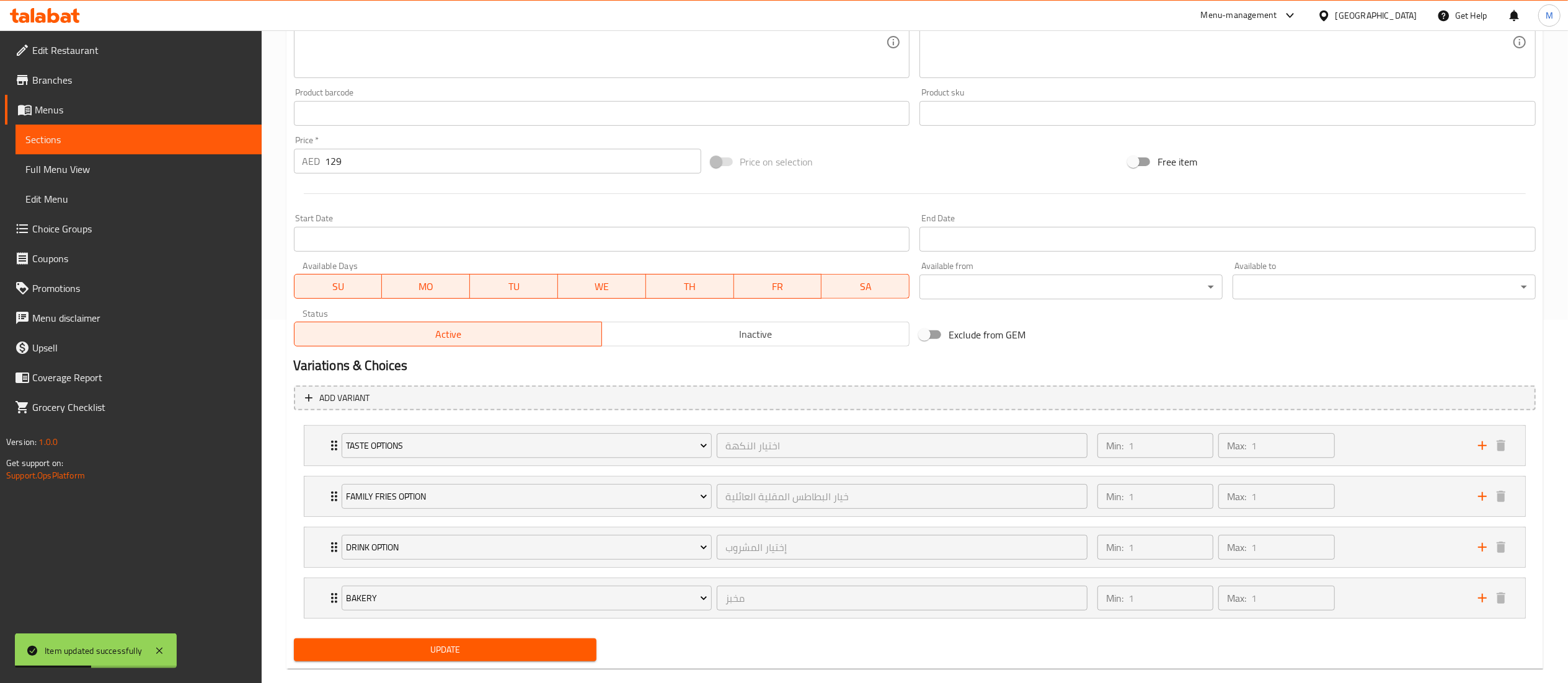
scroll to position [386, 0]
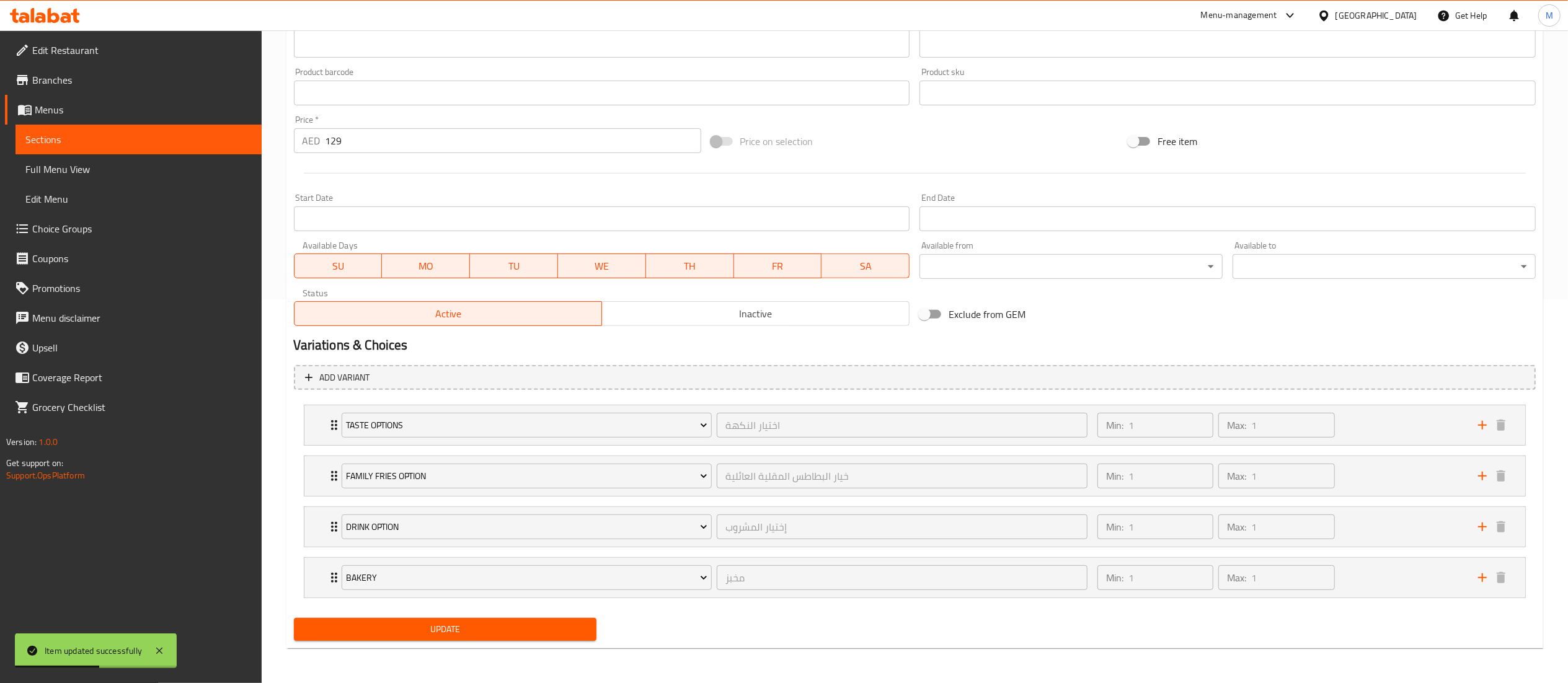
type input "Match Deals 3"
click at [462, 633] on span "Update" at bounding box center [446, 630] width 284 height 16
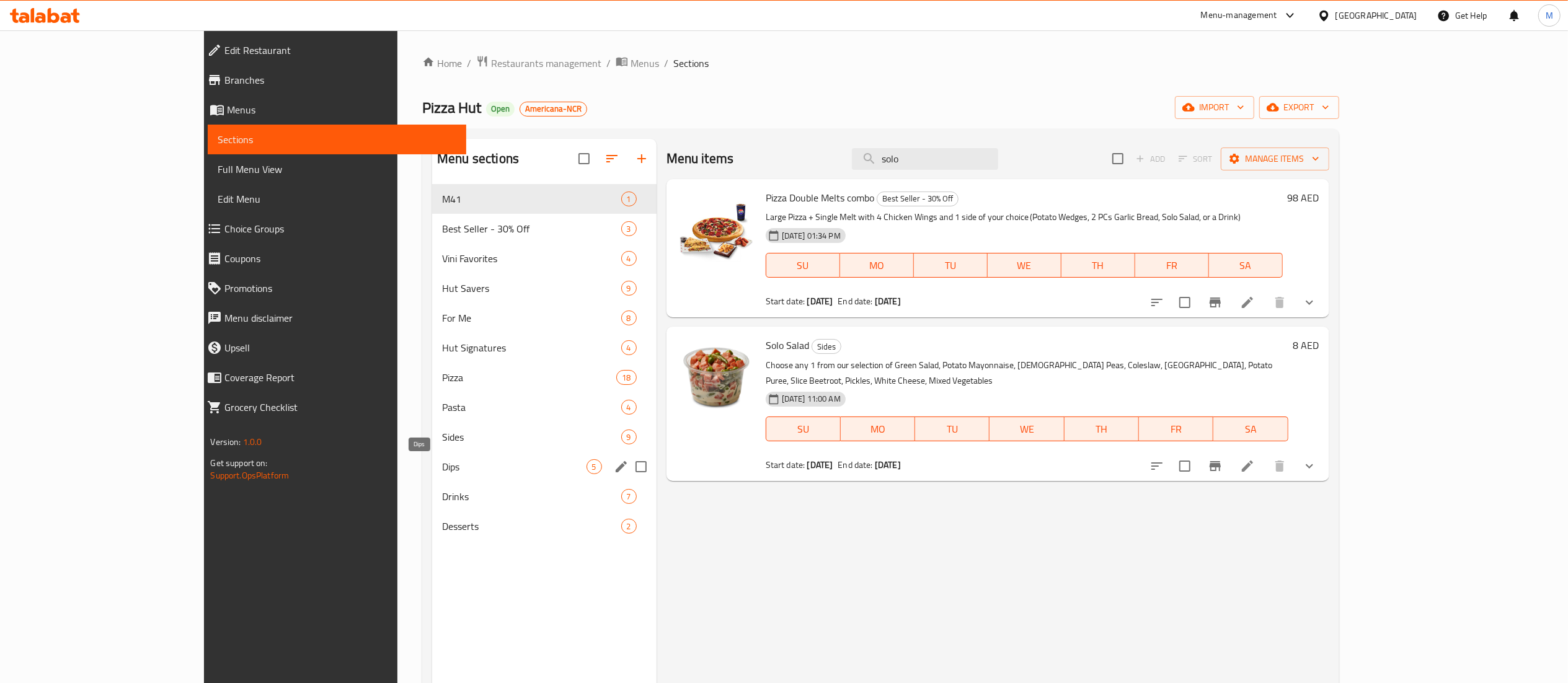
click at [442, 461] on span "Dips" at bounding box center [514, 467] width 144 height 15
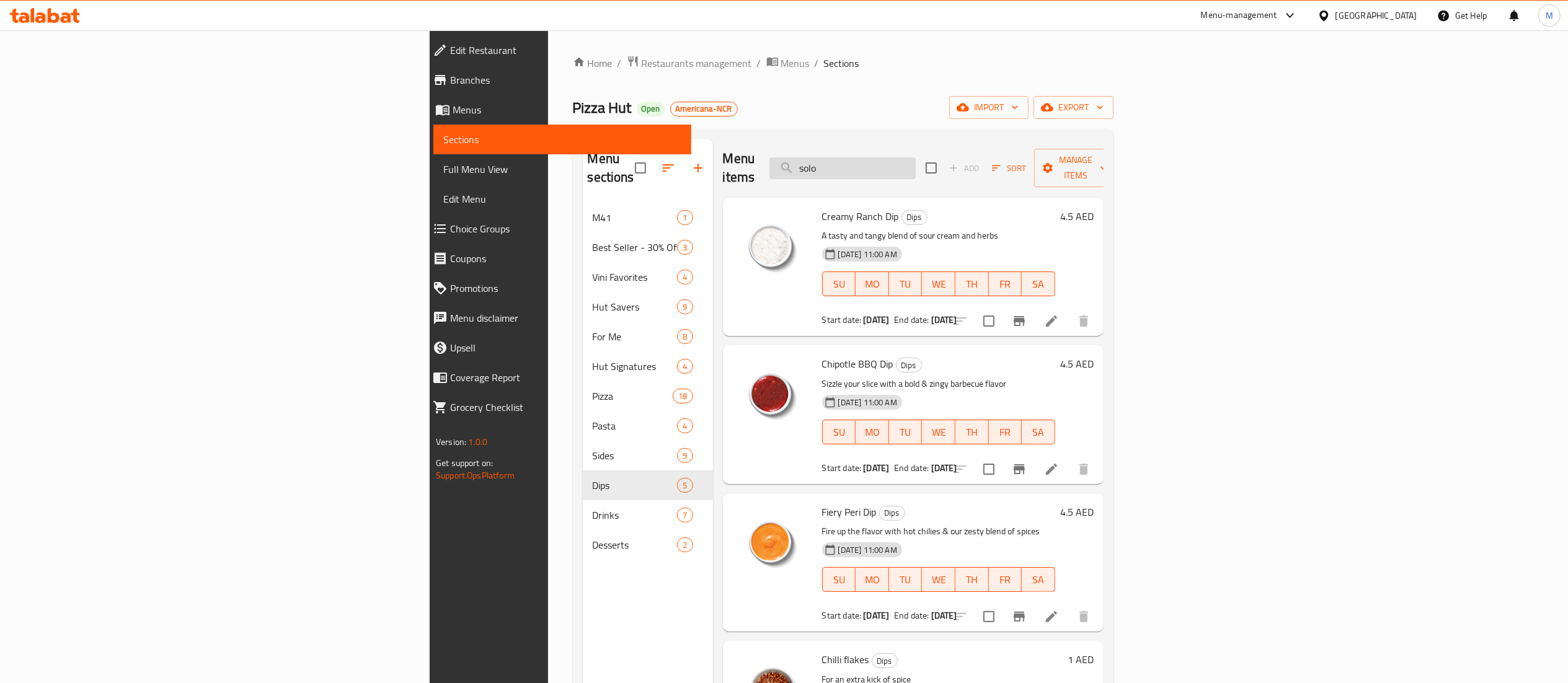
click at [916, 161] on input "solo" at bounding box center [842, 168] width 146 height 22
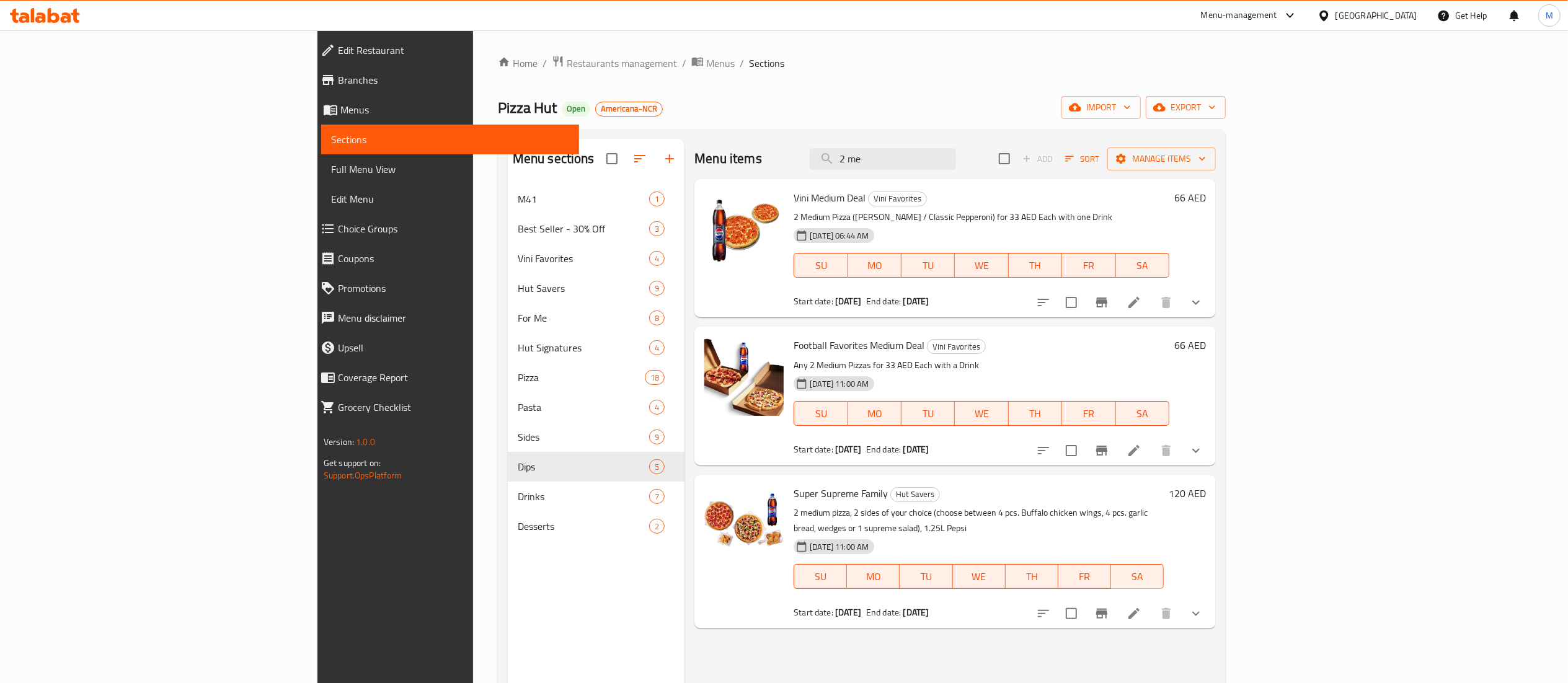
type input "2 me"
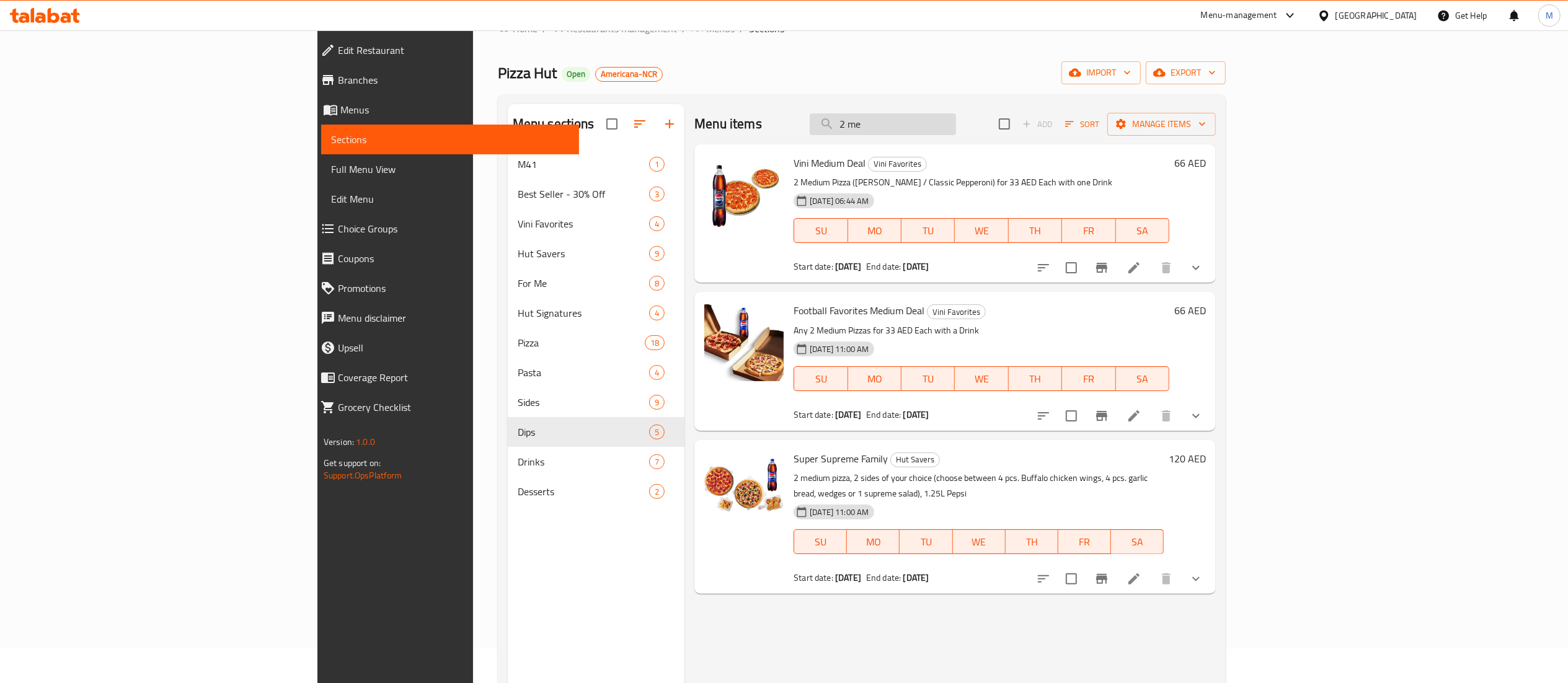
click at [956, 113] on input "2 me" at bounding box center [883, 124] width 146 height 22
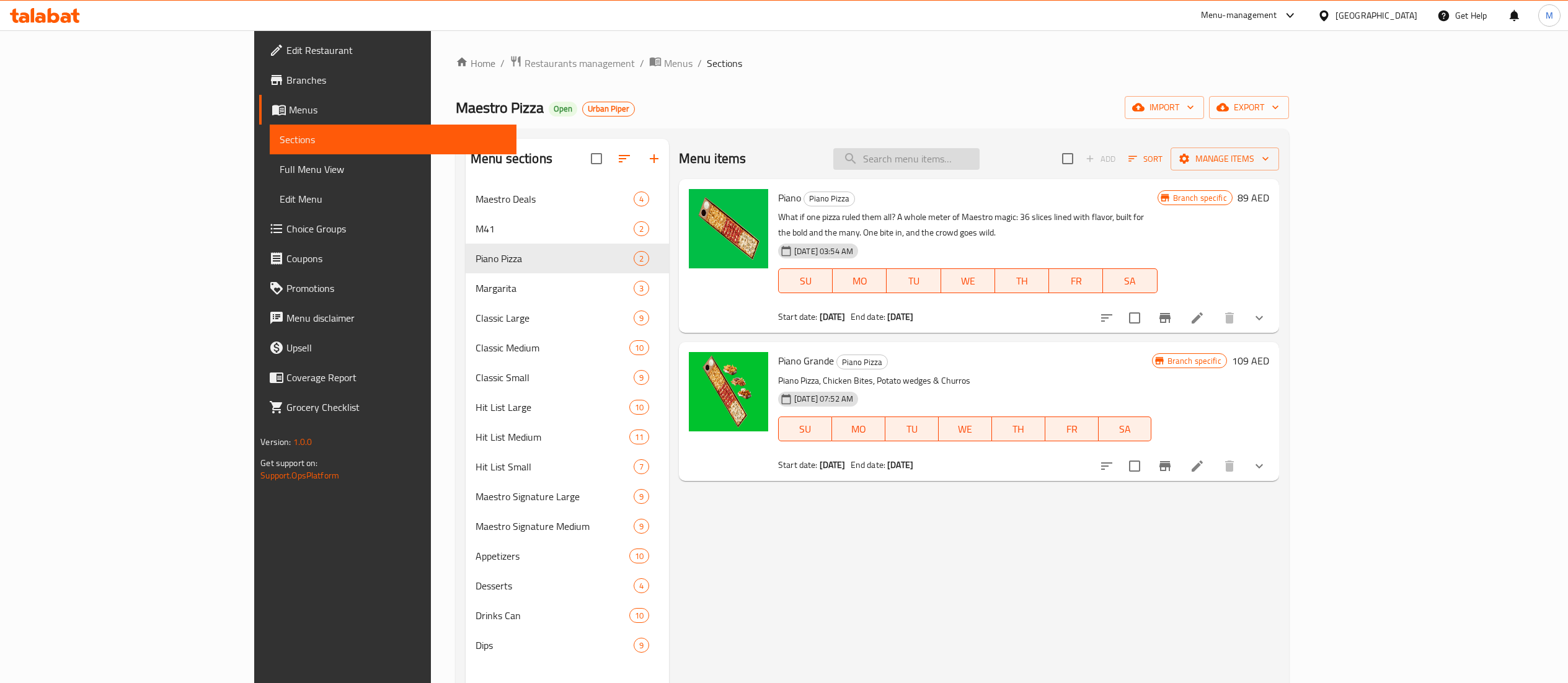
scroll to position [40, 0]
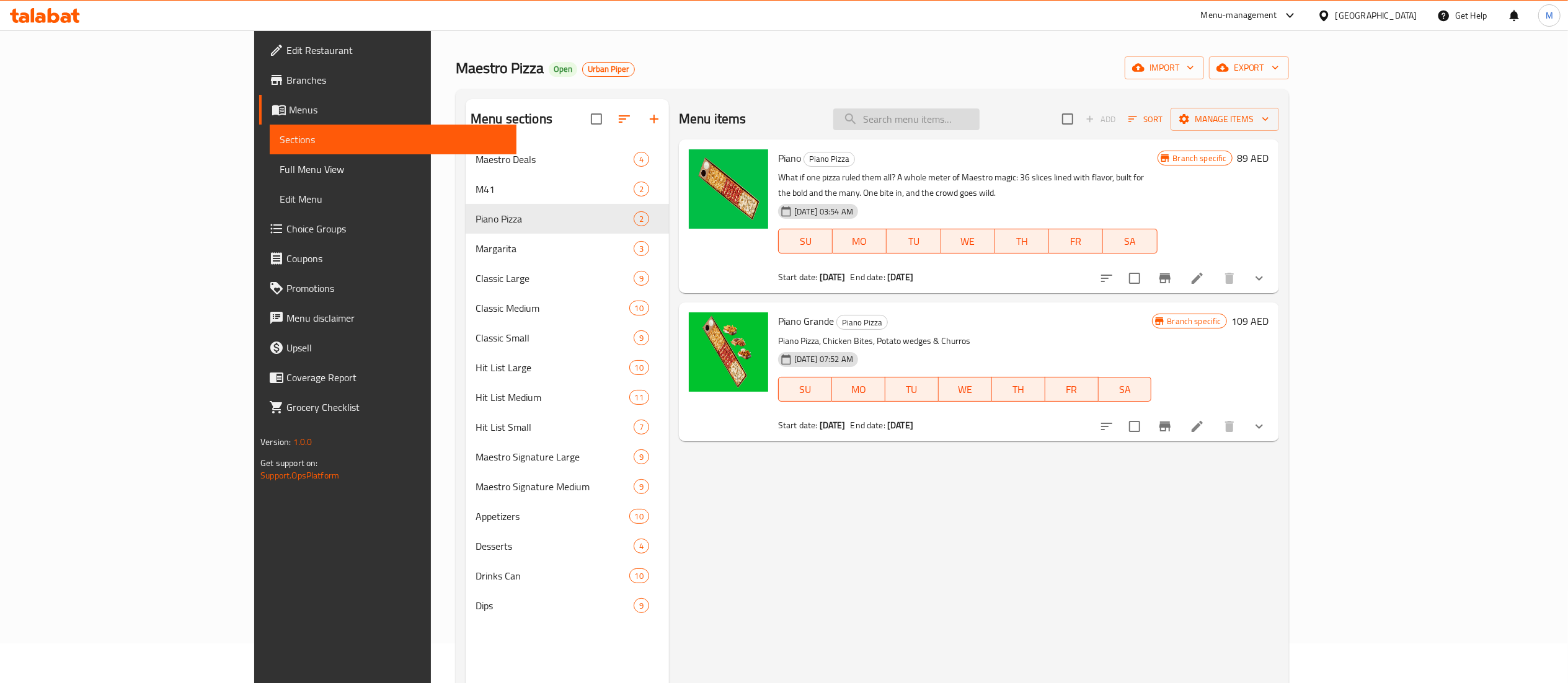
click at [973, 121] on input "search" at bounding box center [906, 119] width 146 height 22
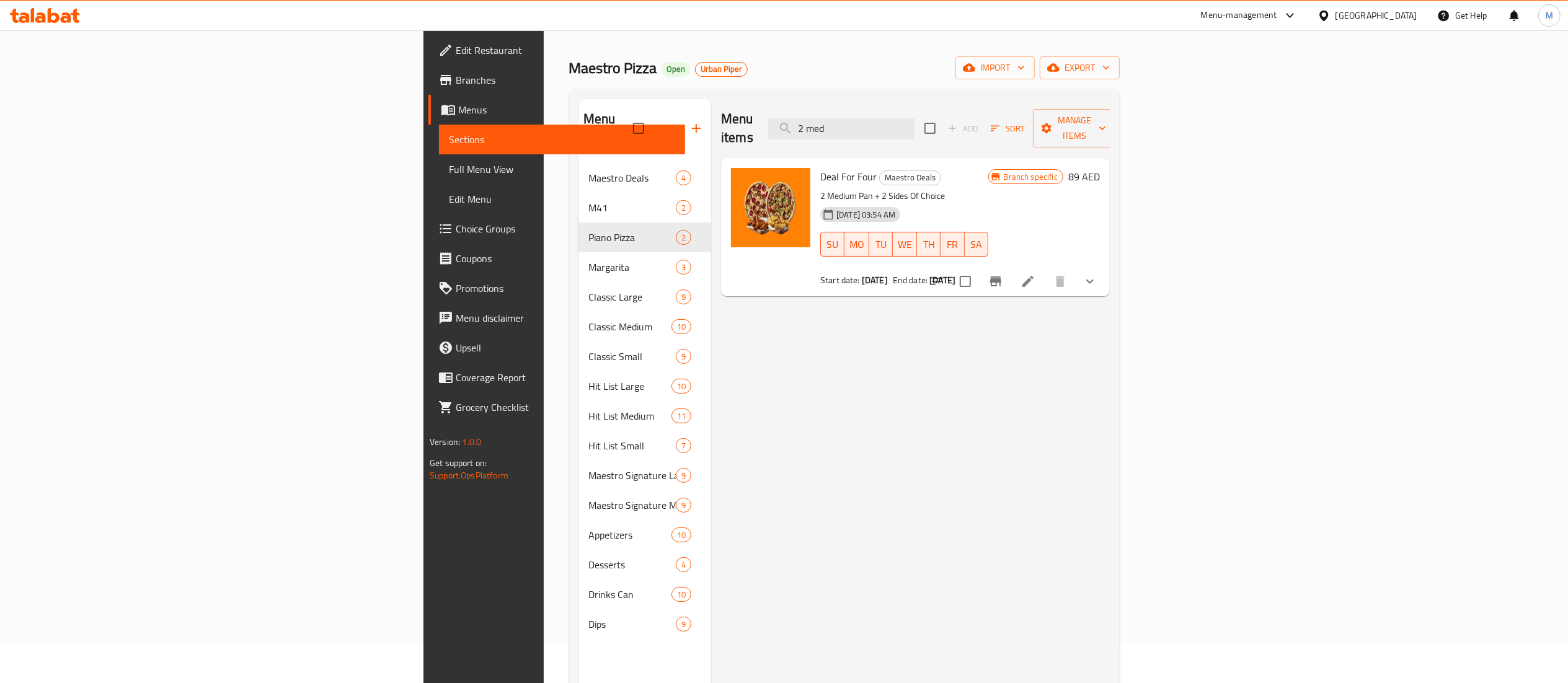
type input "2 med"
click at [1034, 276] on icon at bounding box center [1028, 281] width 11 height 11
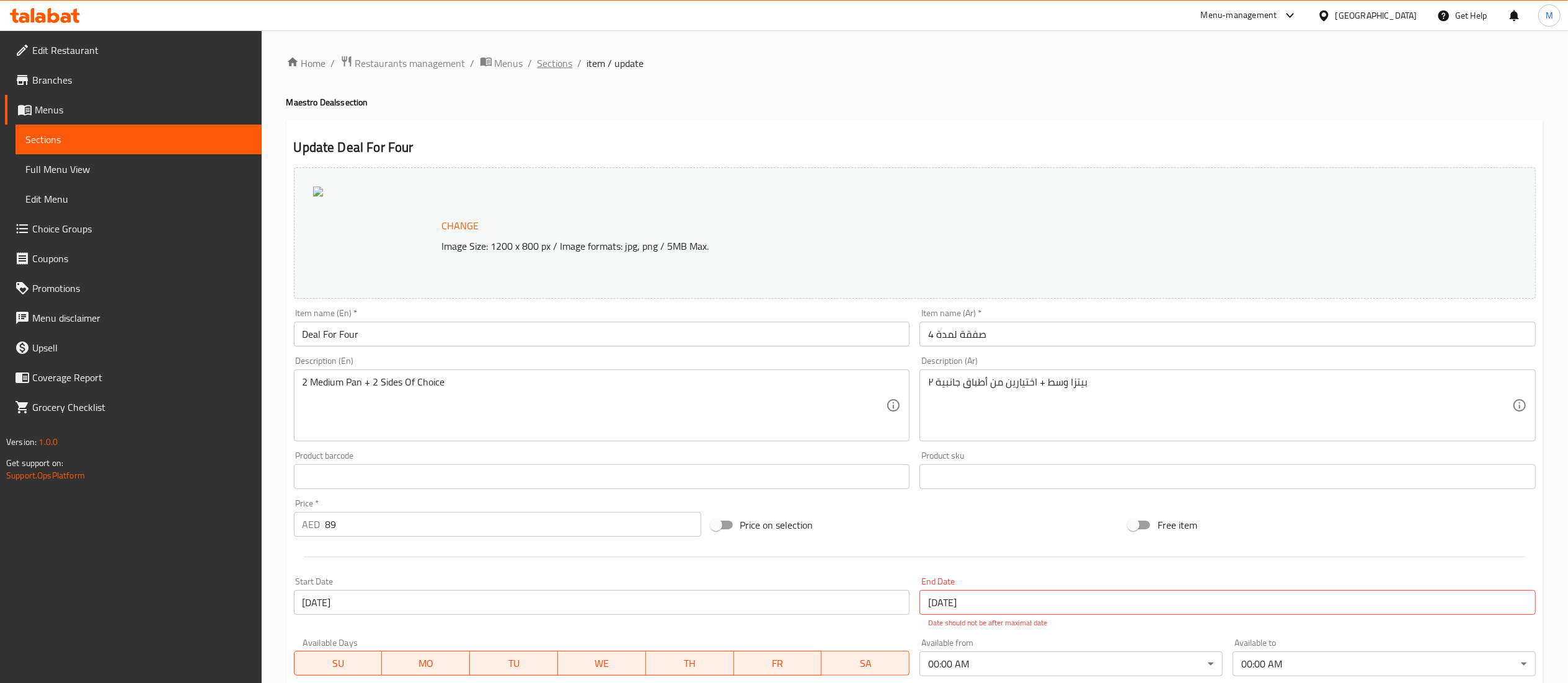
click at [551, 65] on span "Sections" at bounding box center [555, 63] width 35 height 15
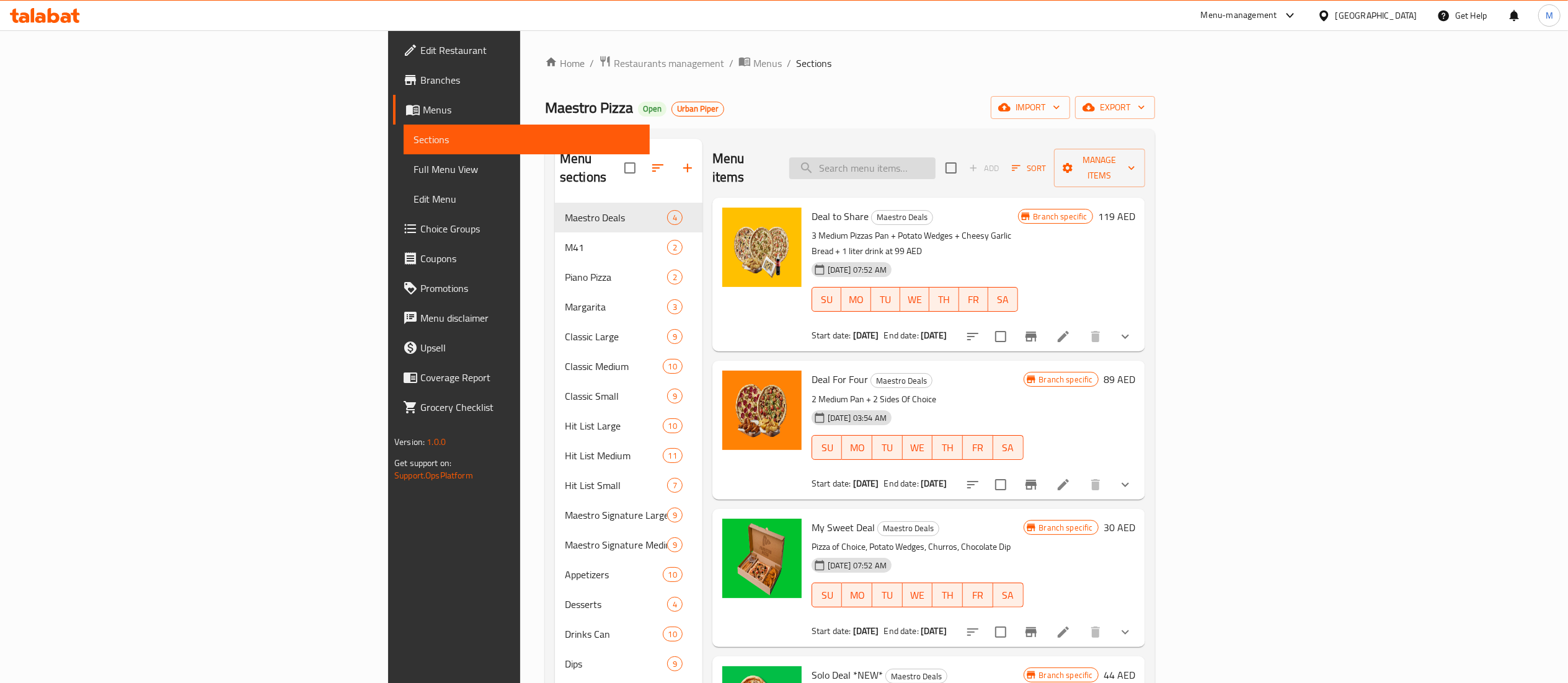
click at [936, 158] on input "search" at bounding box center [862, 168] width 146 height 22
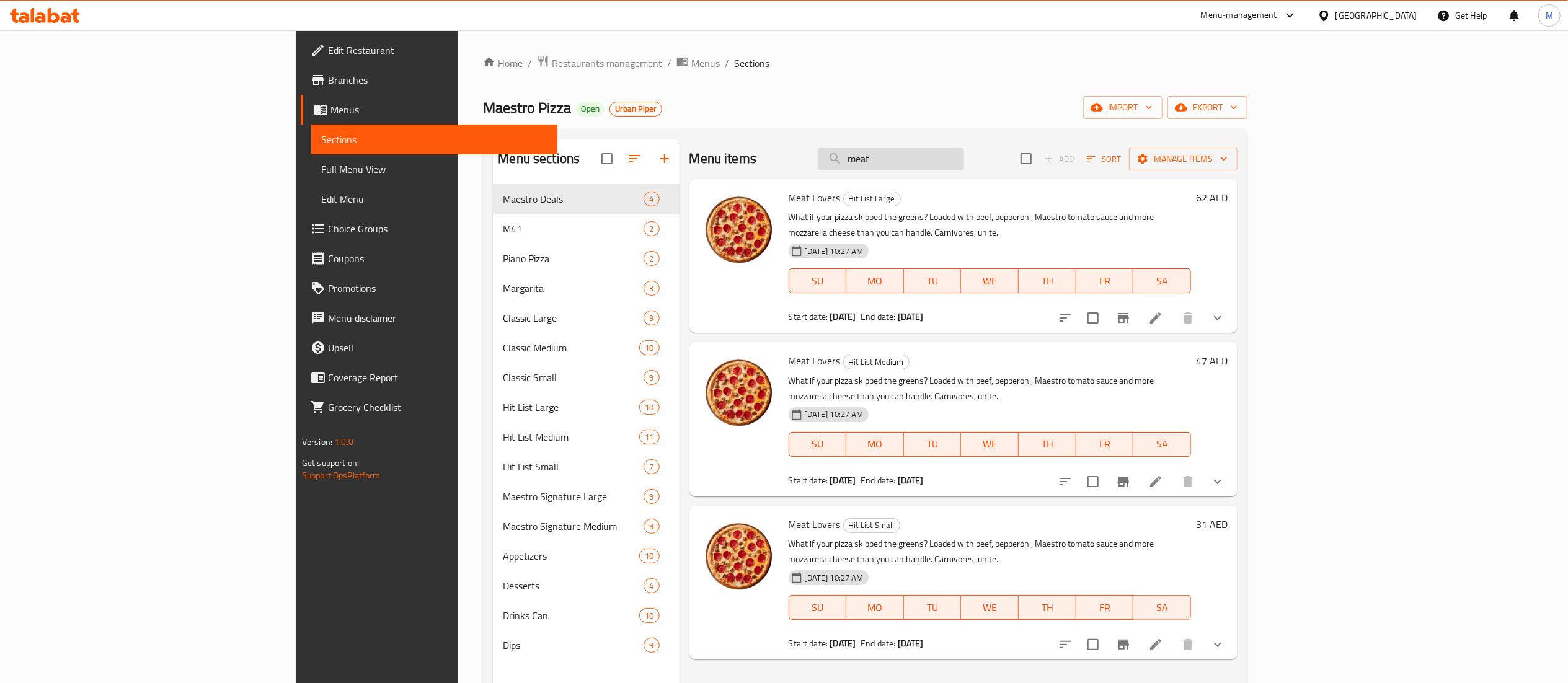
click at [965, 167] on input "meat" at bounding box center [891, 158] width 146 height 22
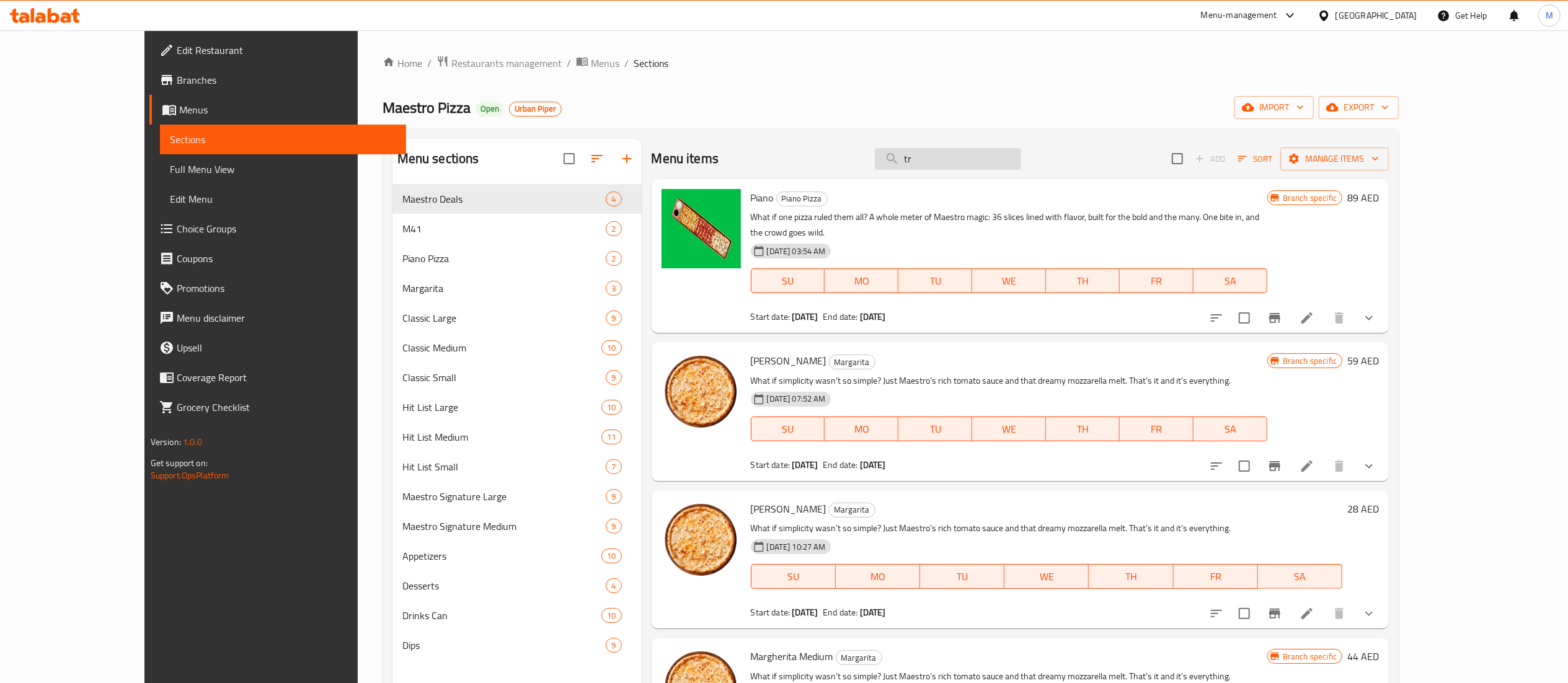
click at [986, 158] on input "tr" at bounding box center [948, 158] width 146 height 22
type input "tr"
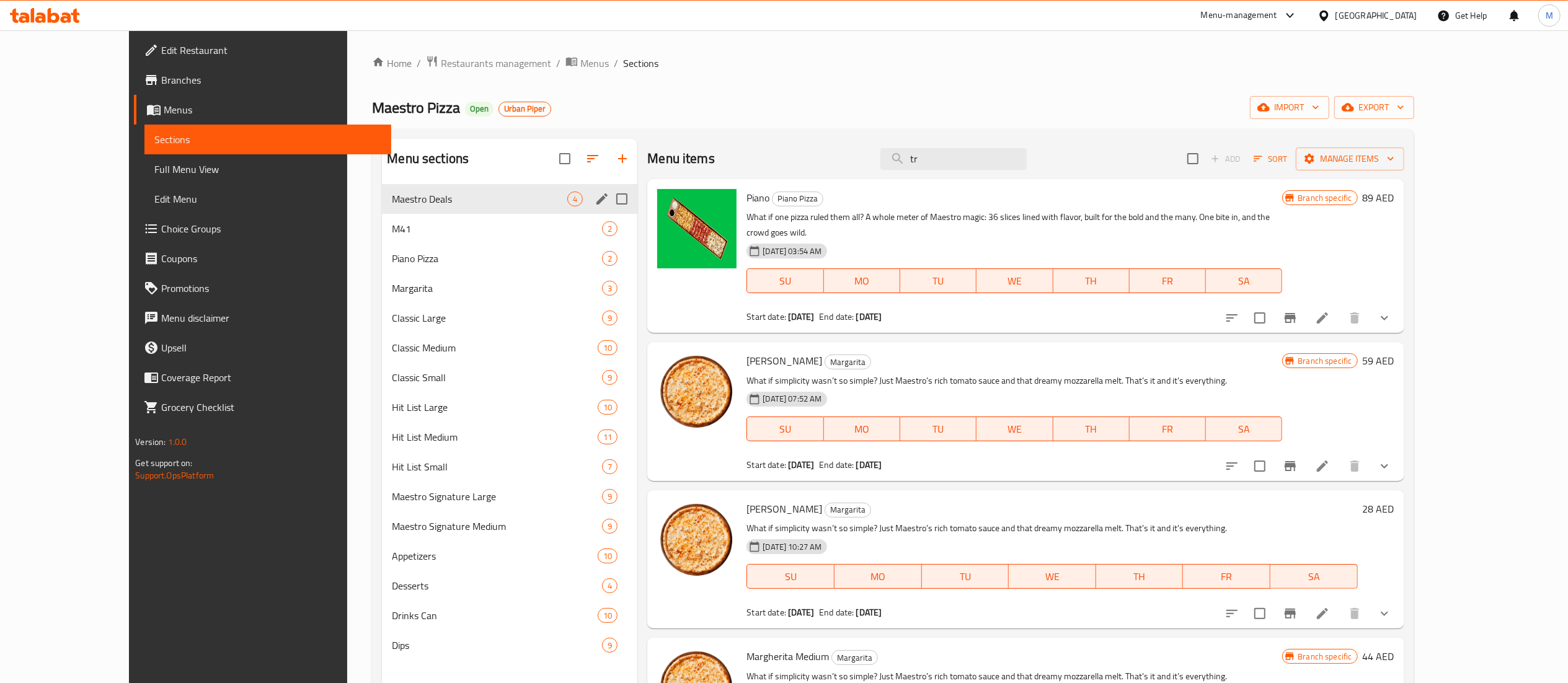
click at [416, 201] on span "Maestro Deals" at bounding box center [480, 199] width 176 height 15
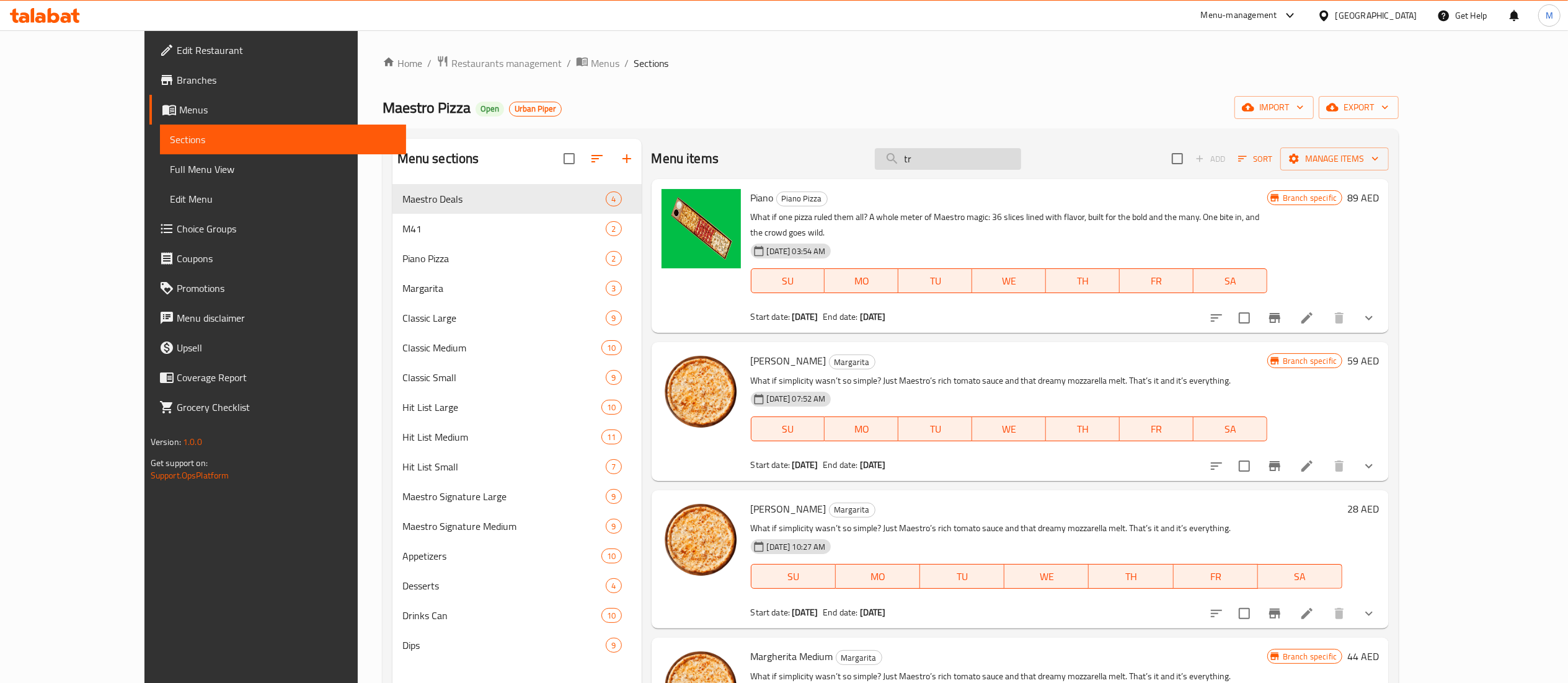
click at [981, 166] on input "tr" at bounding box center [948, 158] width 146 height 22
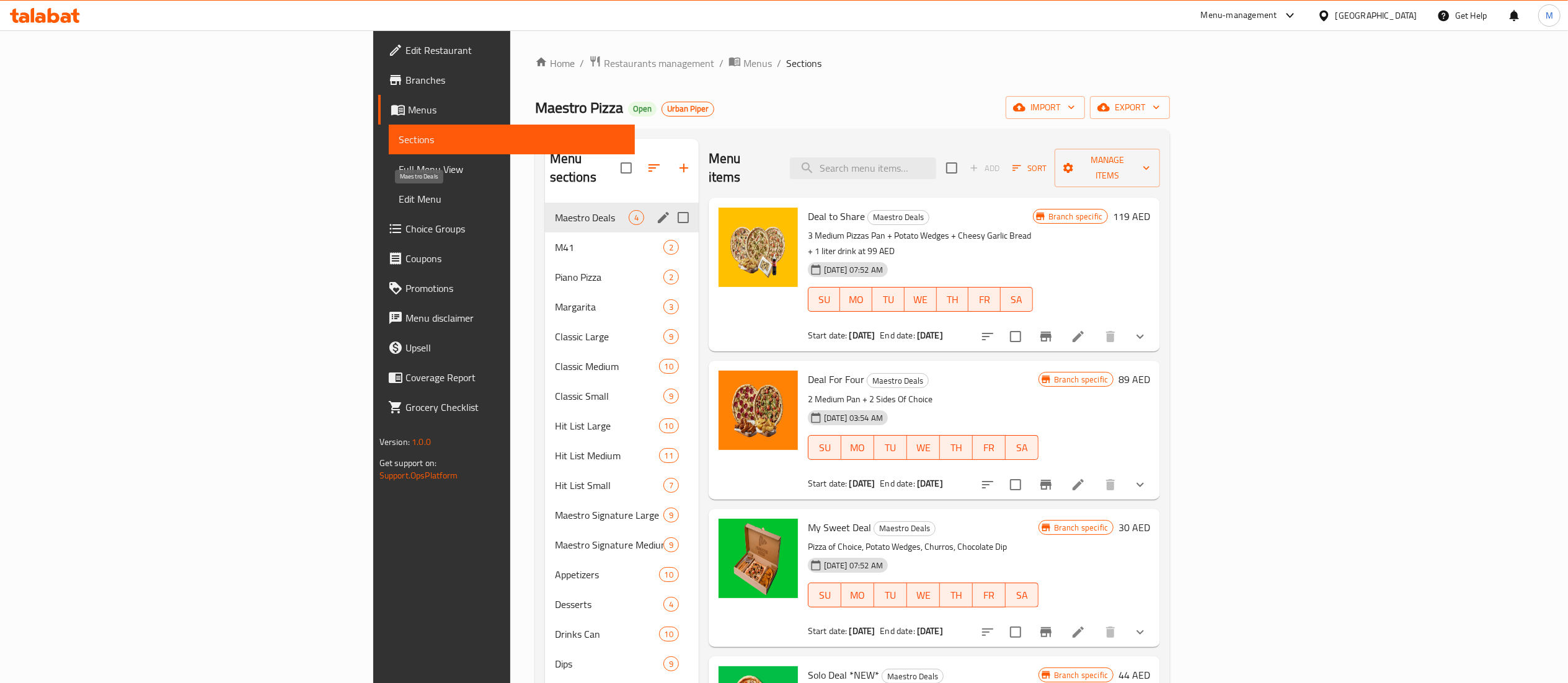
click at [555, 210] on span "Maestro Deals" at bounding box center [591, 218] width 74 height 15
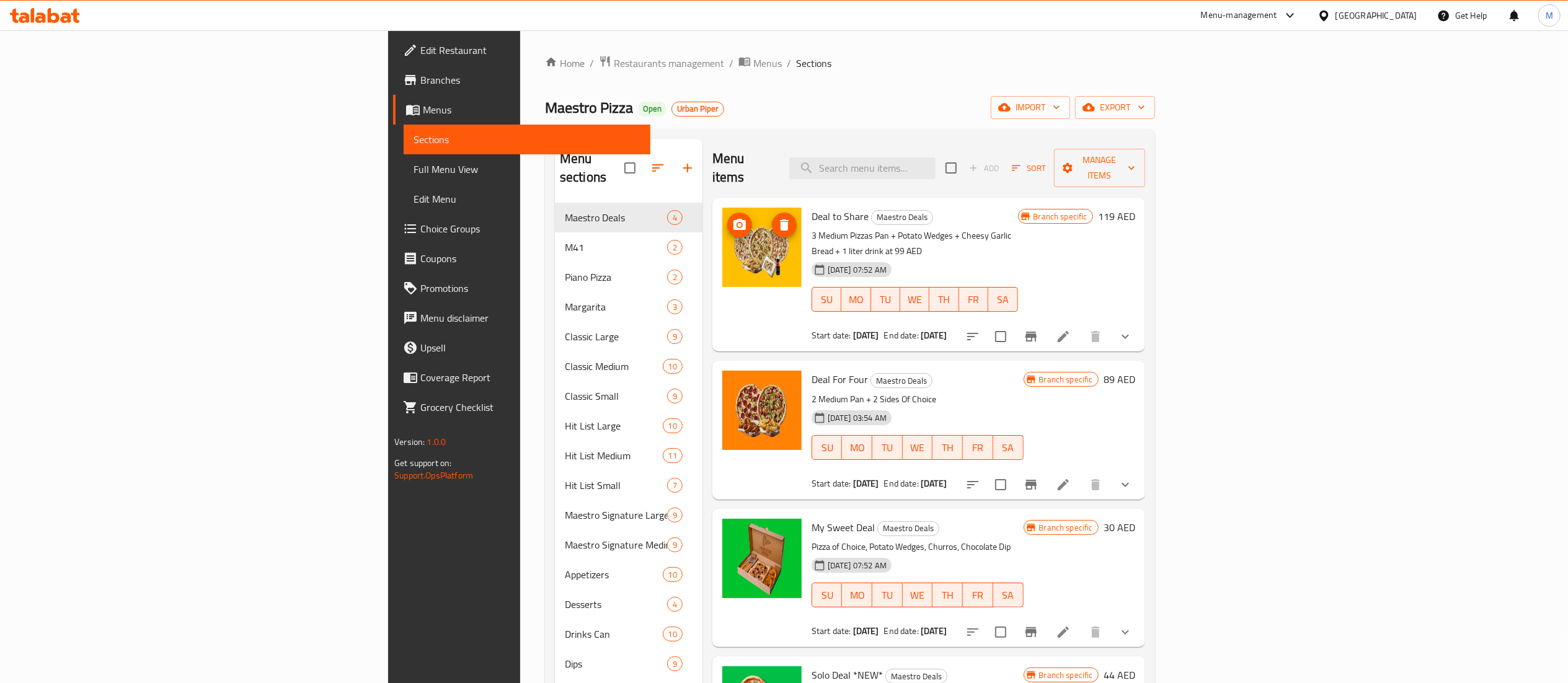
scroll to position [120, 0]
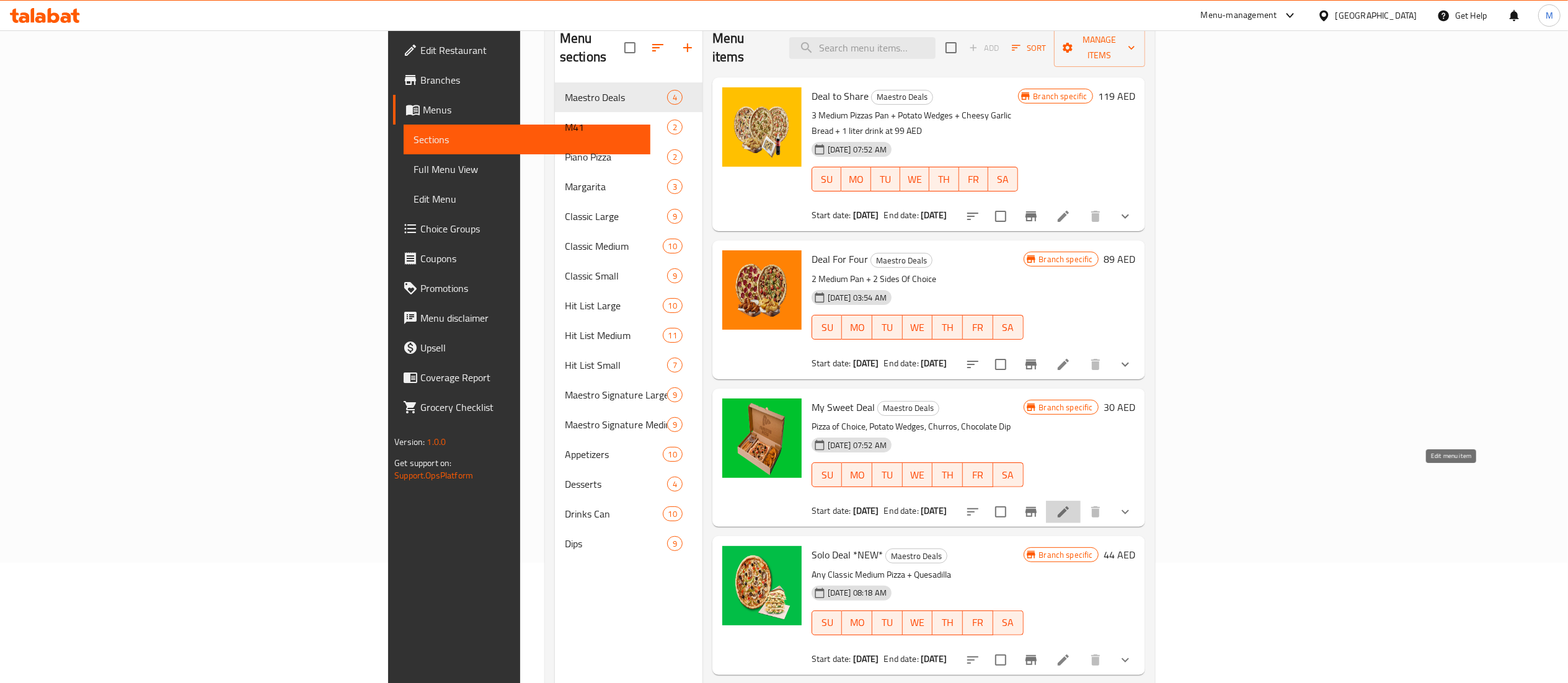
click at [1071, 504] on icon at bounding box center [1064, 512] width 15 height 15
